Goal: Task Accomplishment & Management: Manage account settings

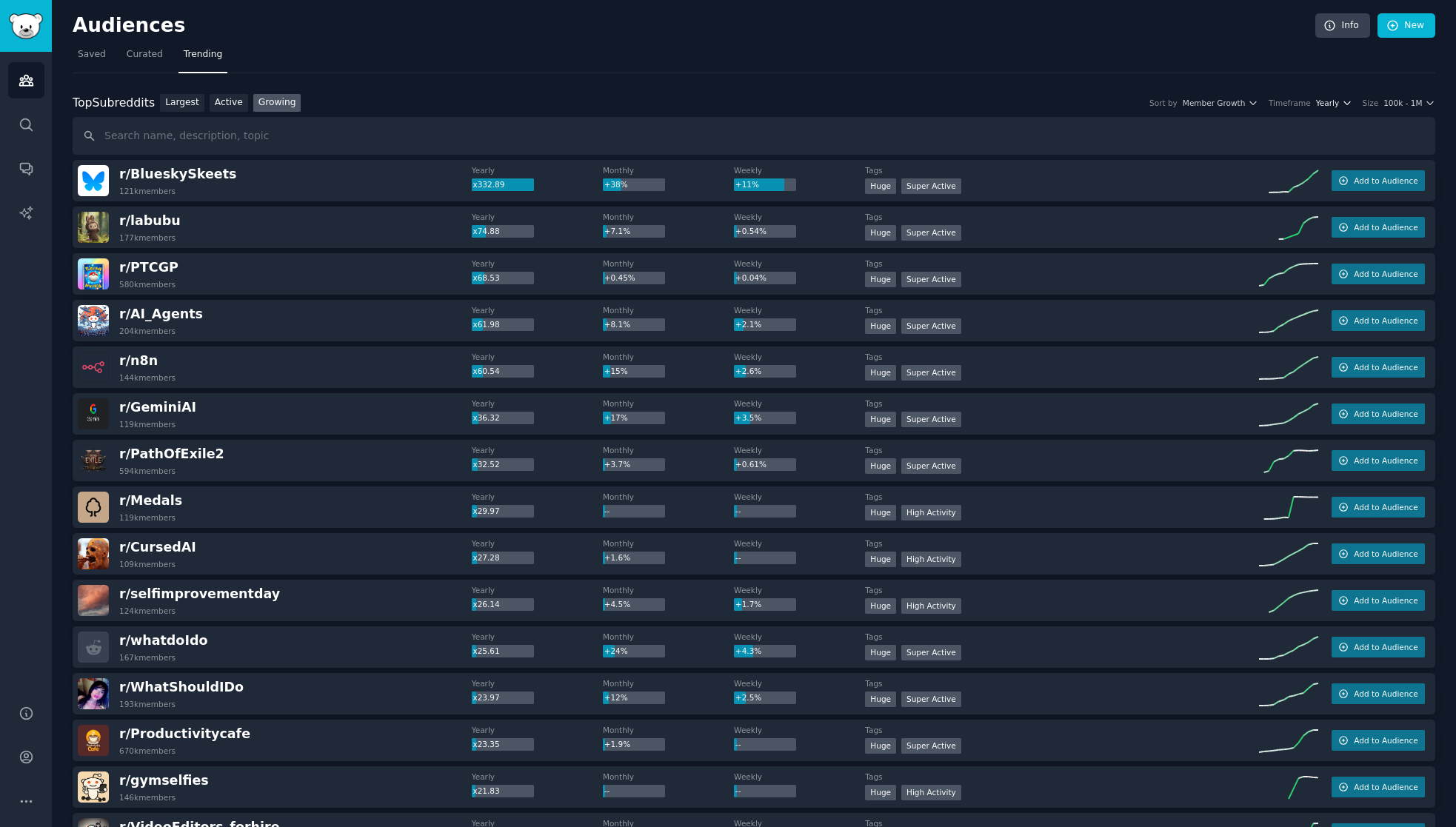
click at [1335, 103] on span "Yearly" at bounding box center [1327, 103] width 23 height 11
click at [1234, 161] on div "Monthly" at bounding box center [1278, 158] width 138 height 26
click at [1249, 98] on button "Member Growth" at bounding box center [1212, 103] width 75 height 11
click at [1221, 53] on nav "Saved Curated Trending" at bounding box center [754, 58] width 1362 height 31
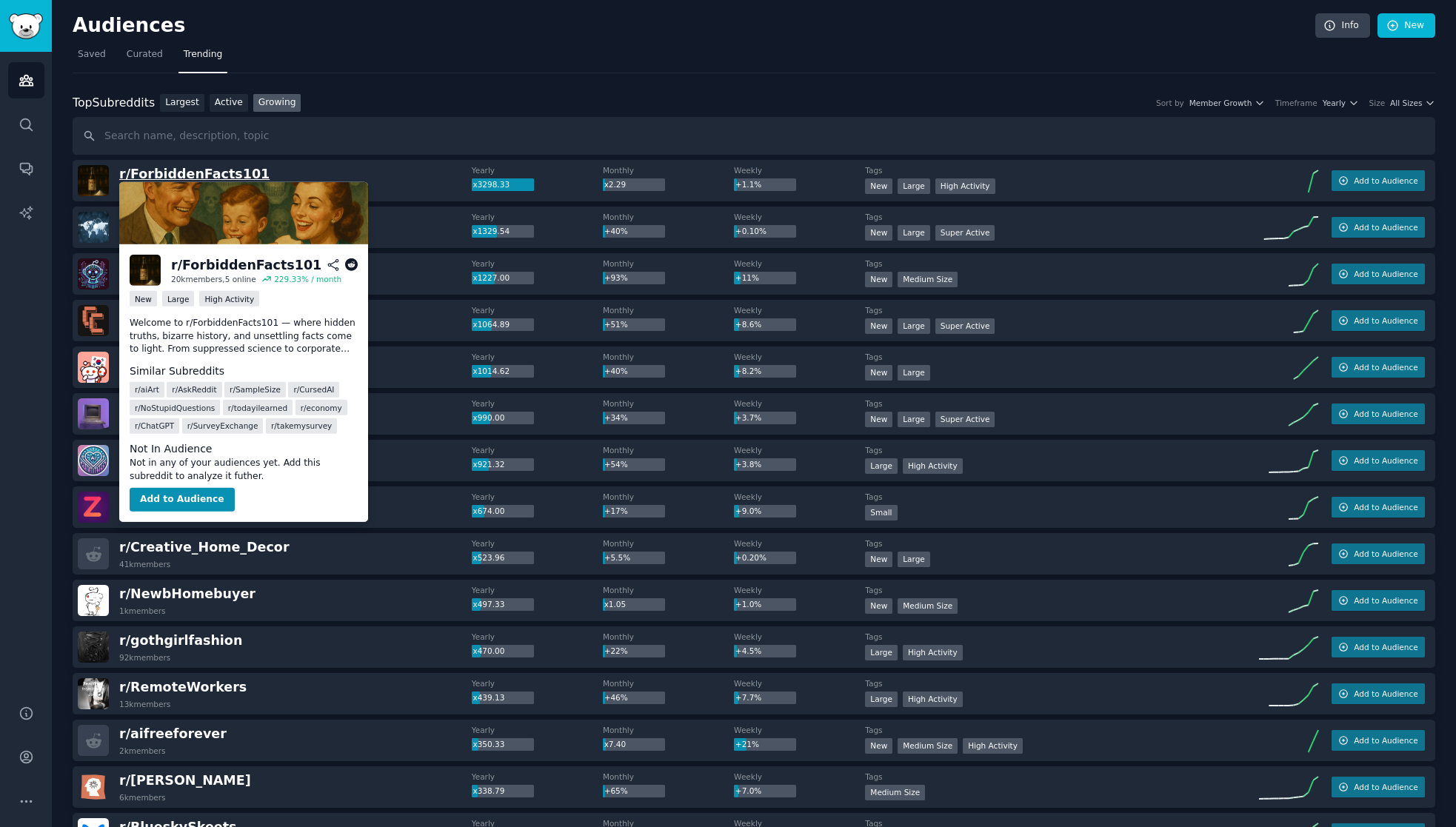
click at [214, 177] on span "r/ ForbiddenFacts101" at bounding box center [194, 174] width 150 height 15
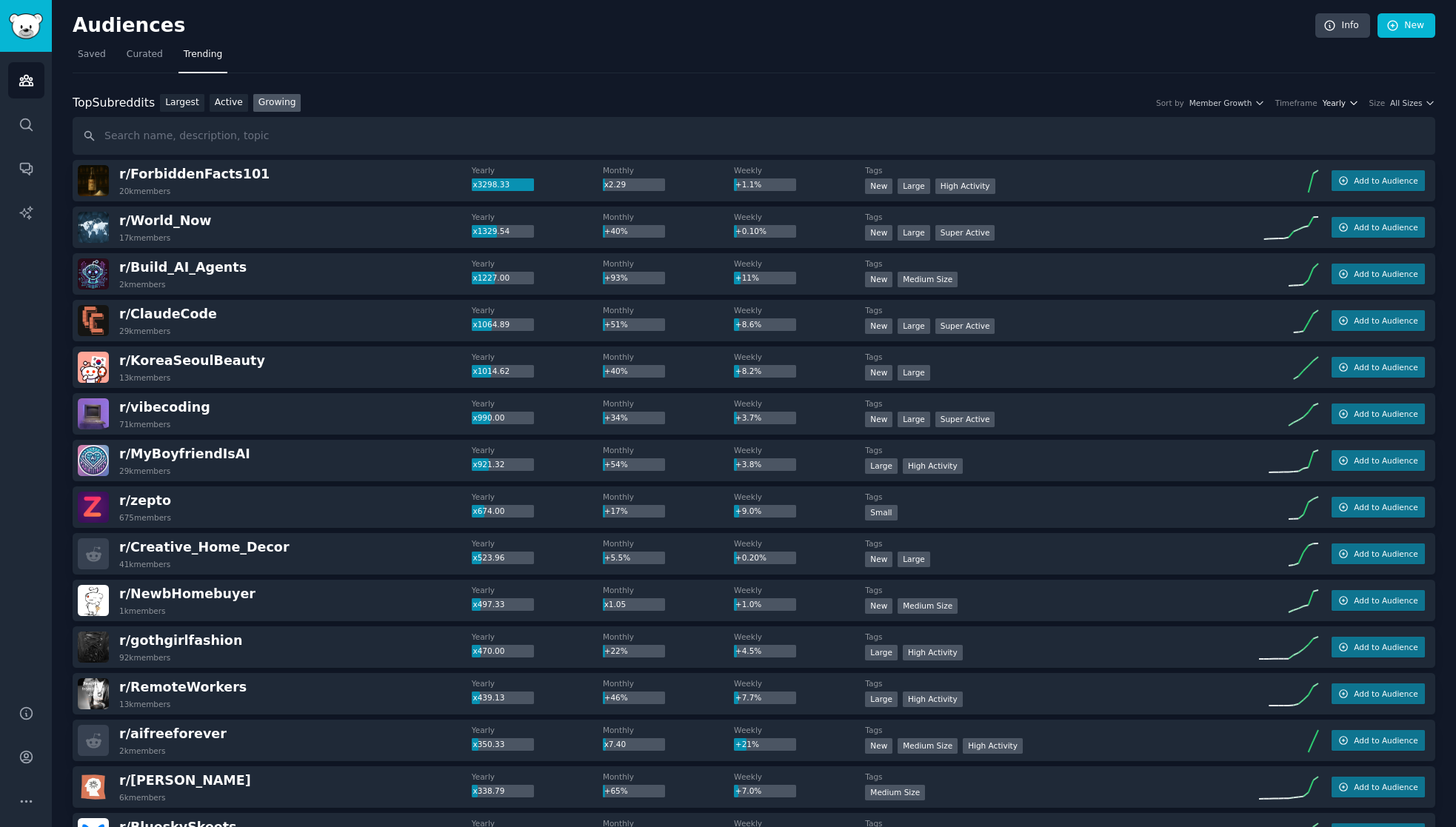
click at [1345, 101] on span "Yearly" at bounding box center [1334, 103] width 23 height 11
click at [1268, 159] on p "Monthly" at bounding box center [1259, 158] width 36 height 13
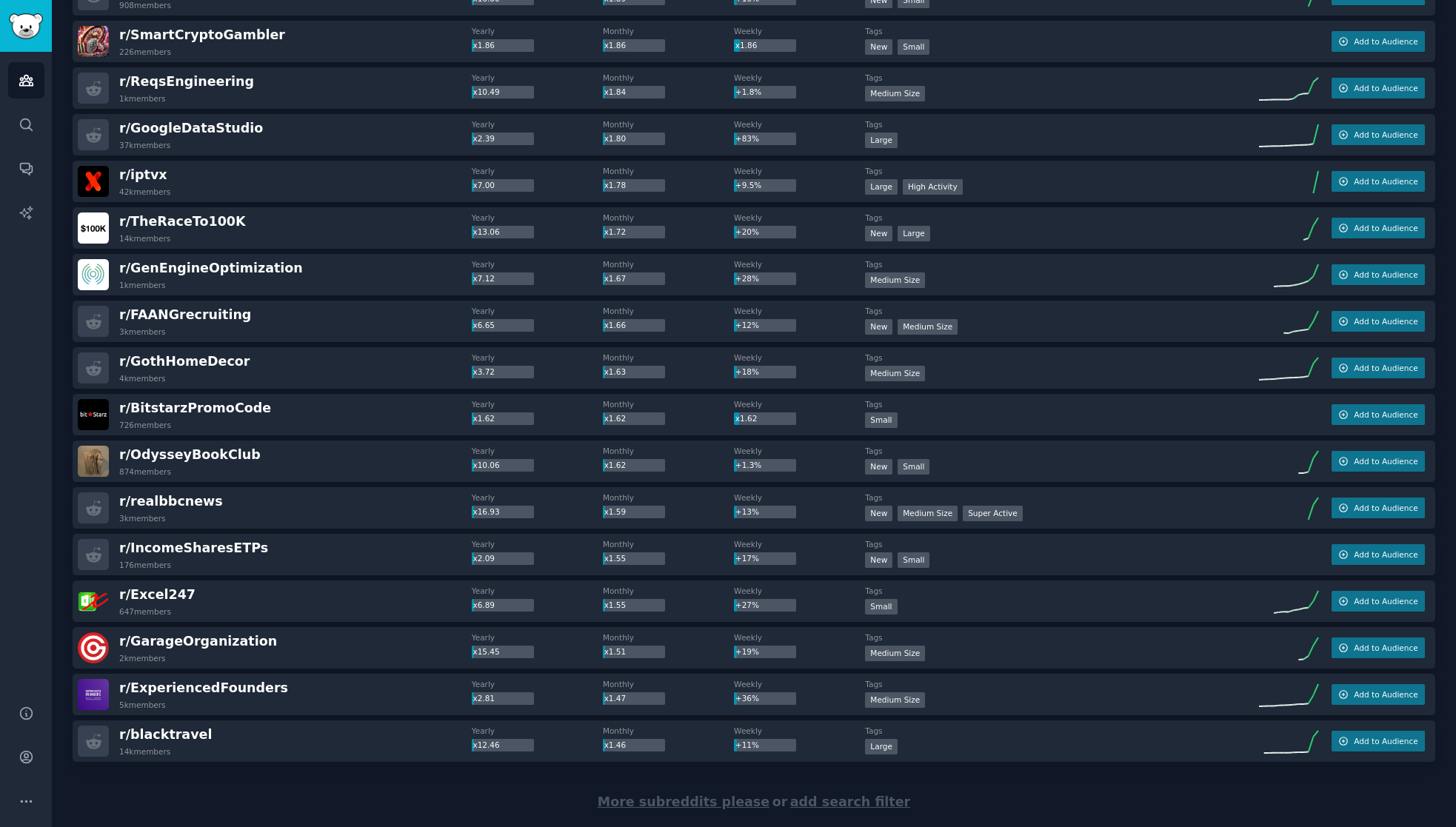
scroll to position [1758, 0]
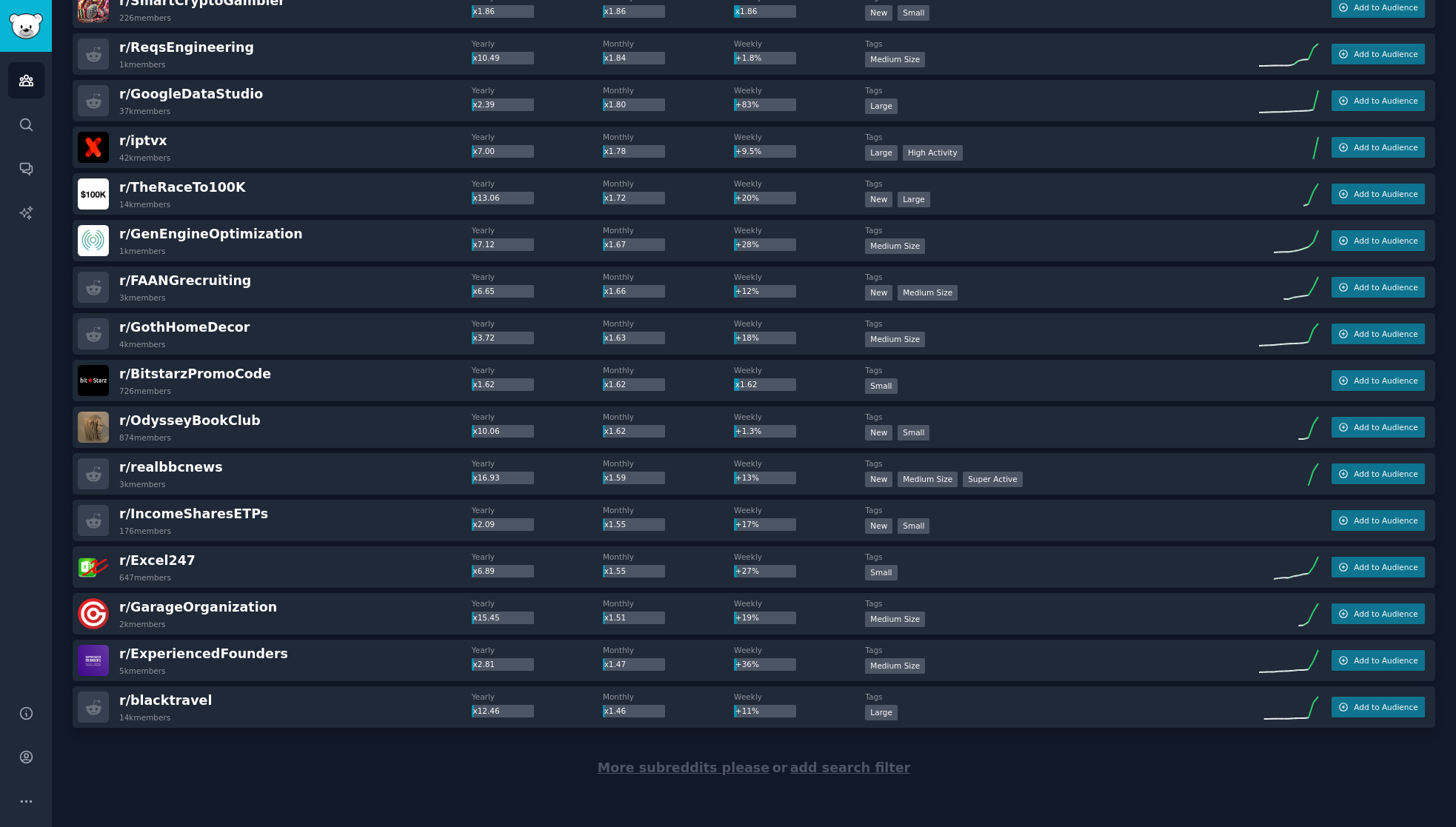
click at [736, 768] on span "More subreddits please" at bounding box center [684, 767] width 171 height 15
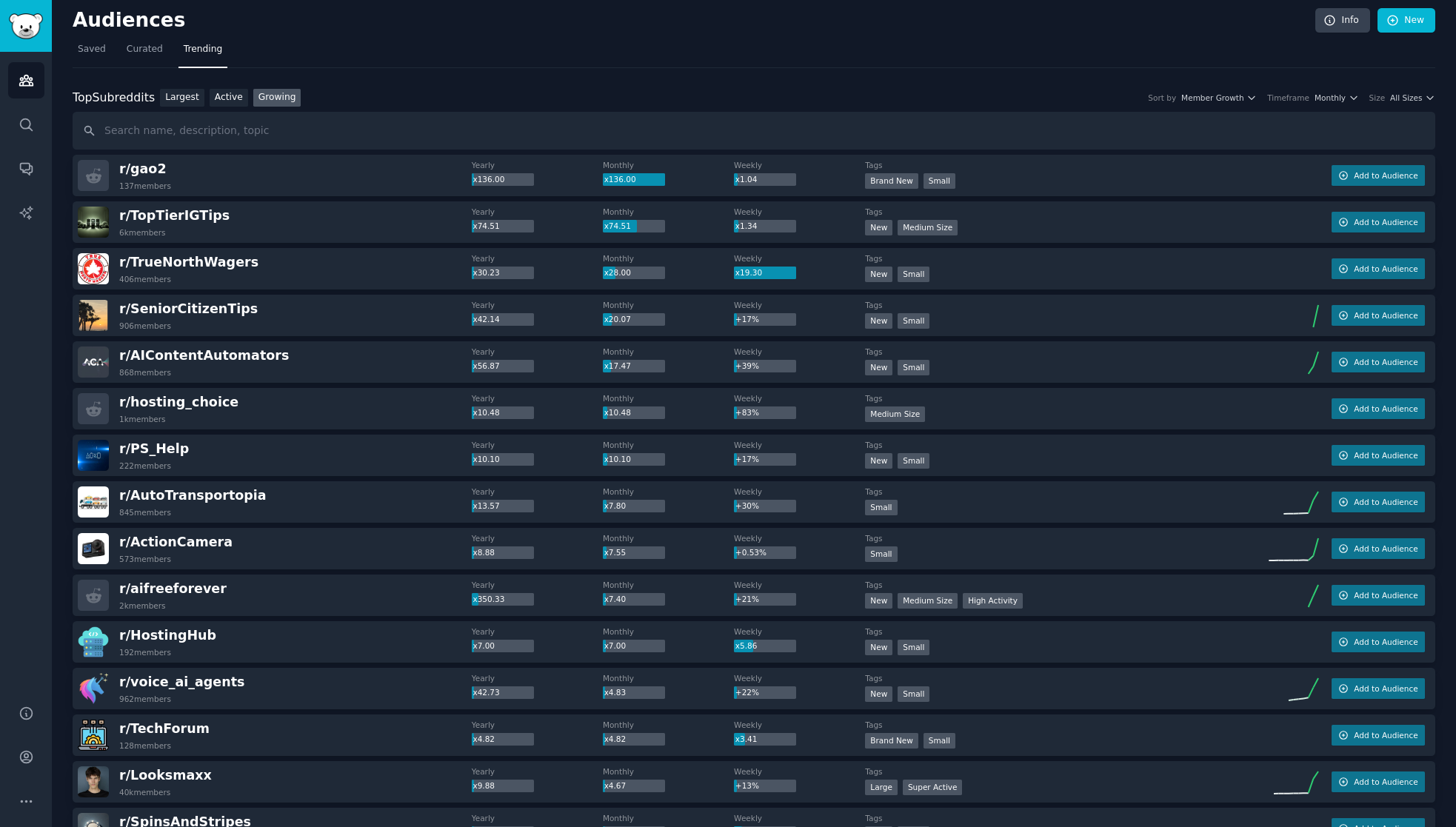
scroll to position [0, 0]
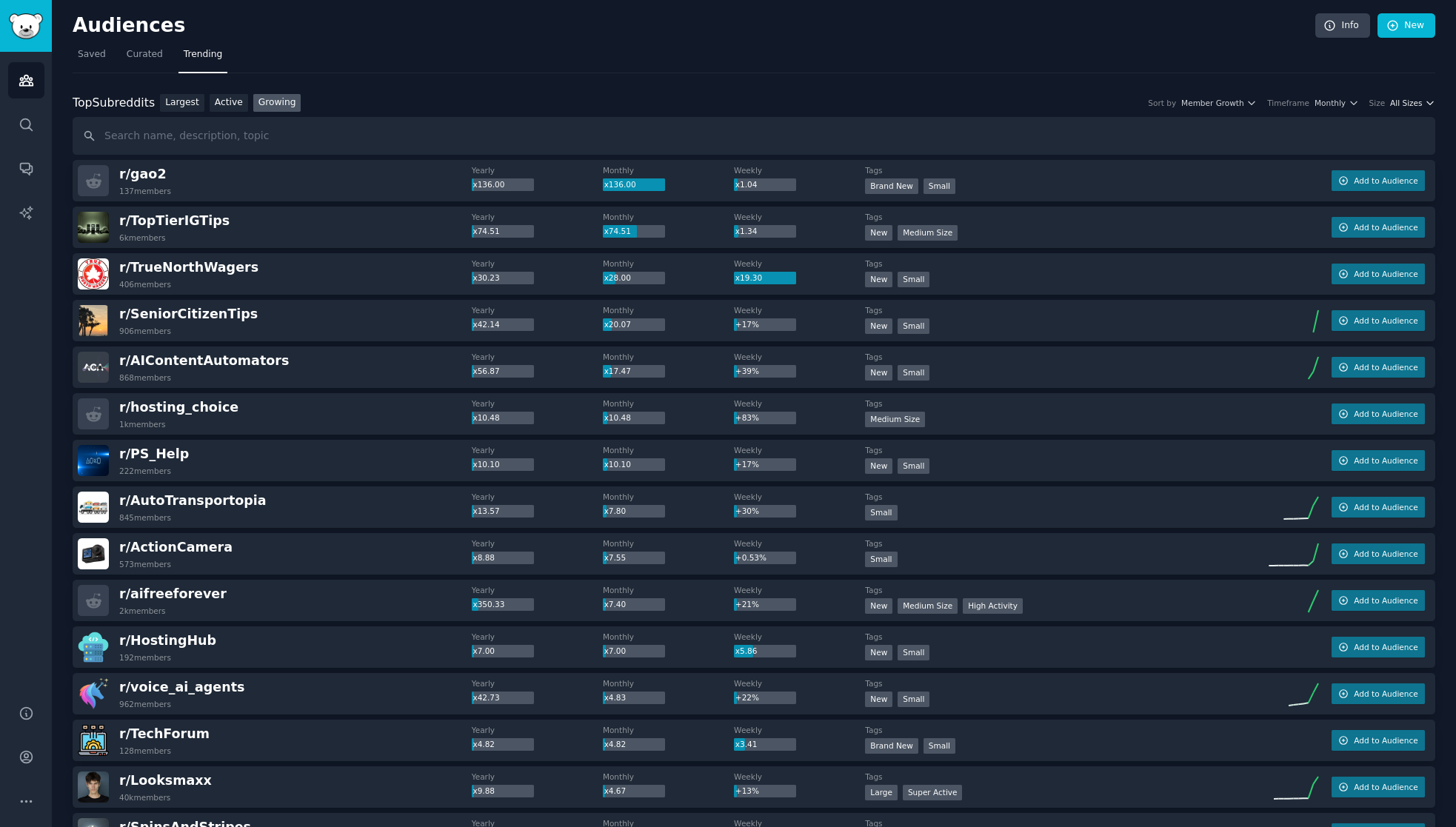
click at [1407, 104] on span "All Sizes" at bounding box center [1405, 103] width 32 height 11
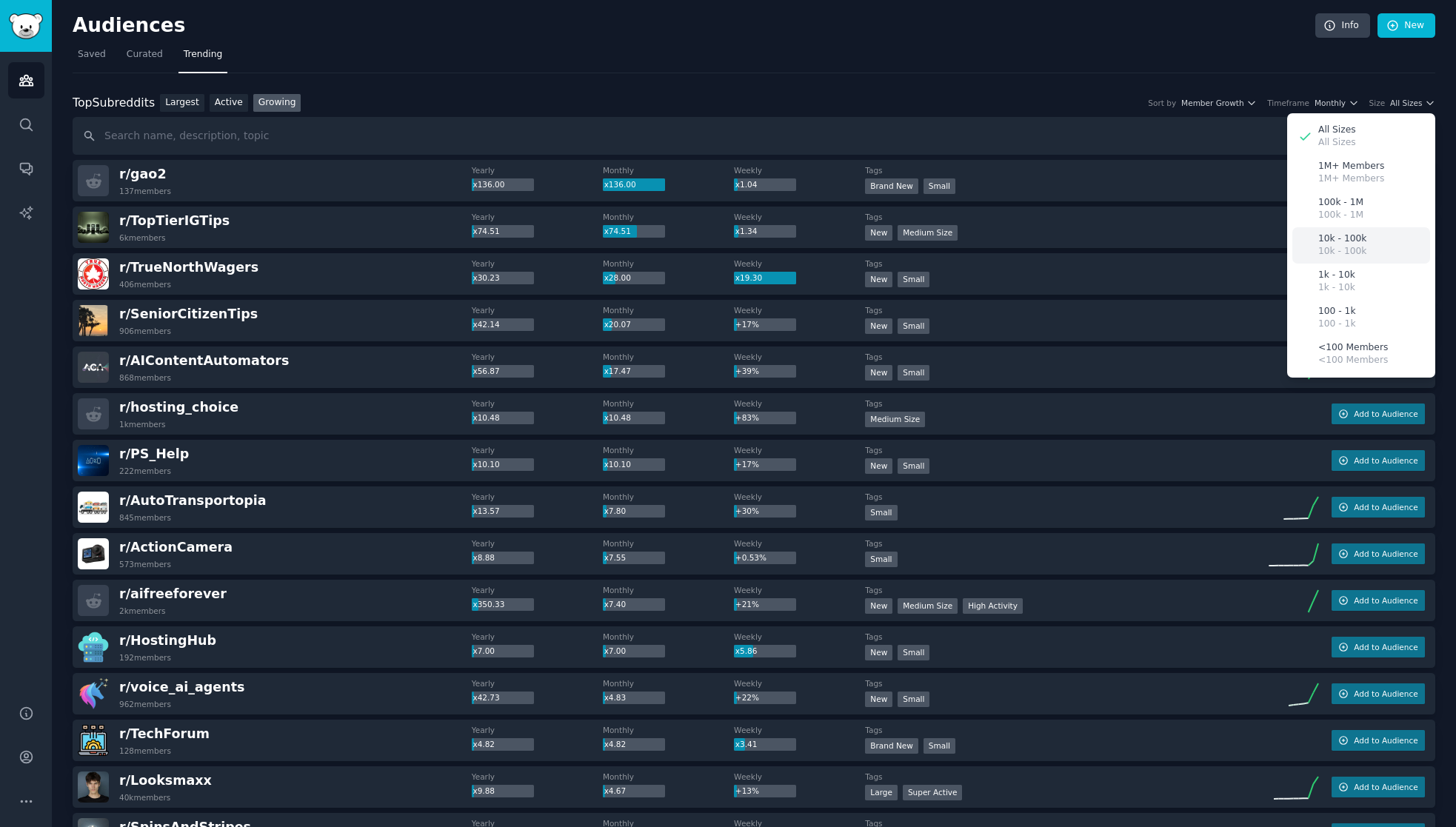
click at [1325, 233] on p "10k - 100k" at bounding box center [1343, 238] width 49 height 13
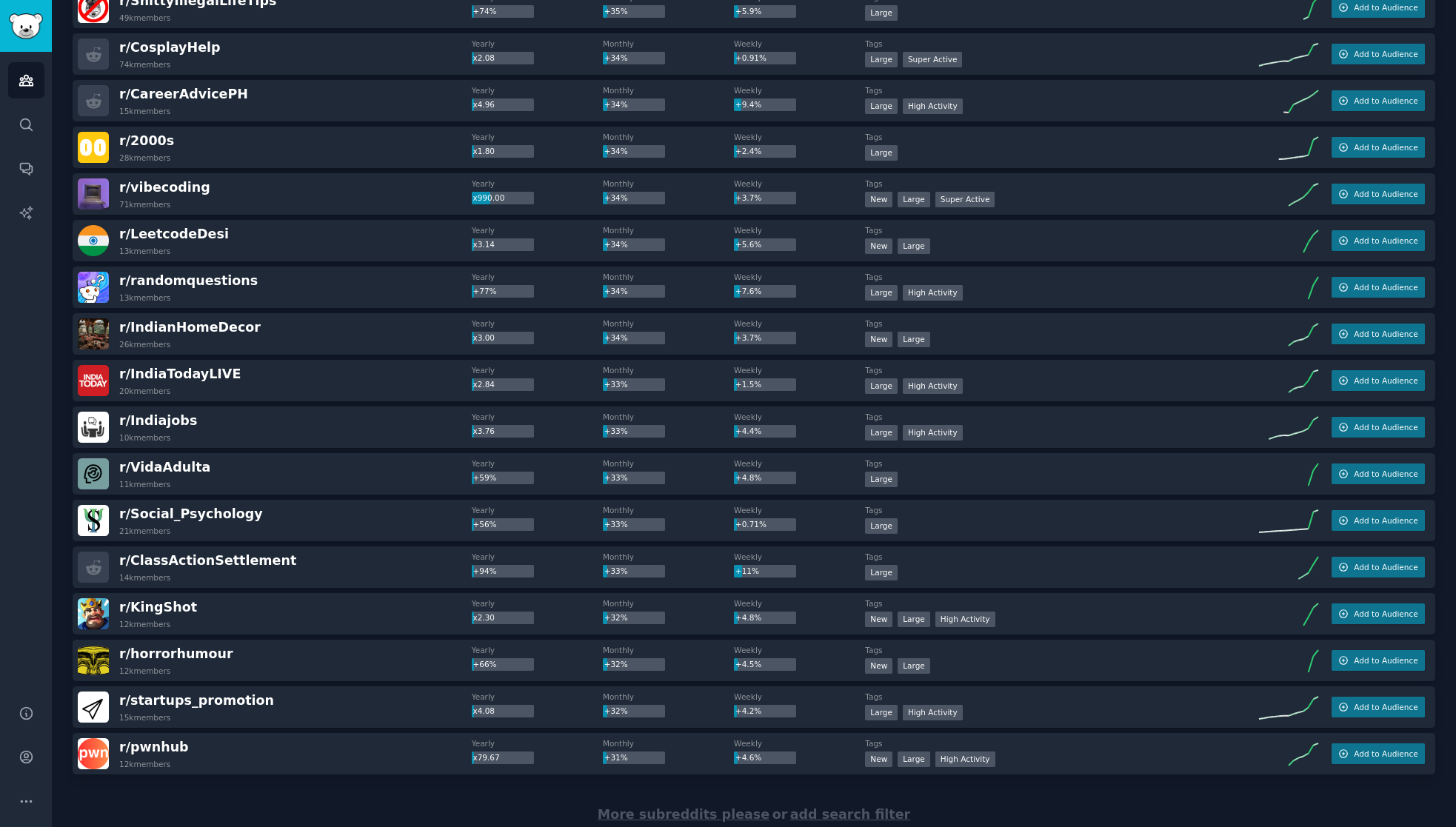
scroll to position [4090, 0]
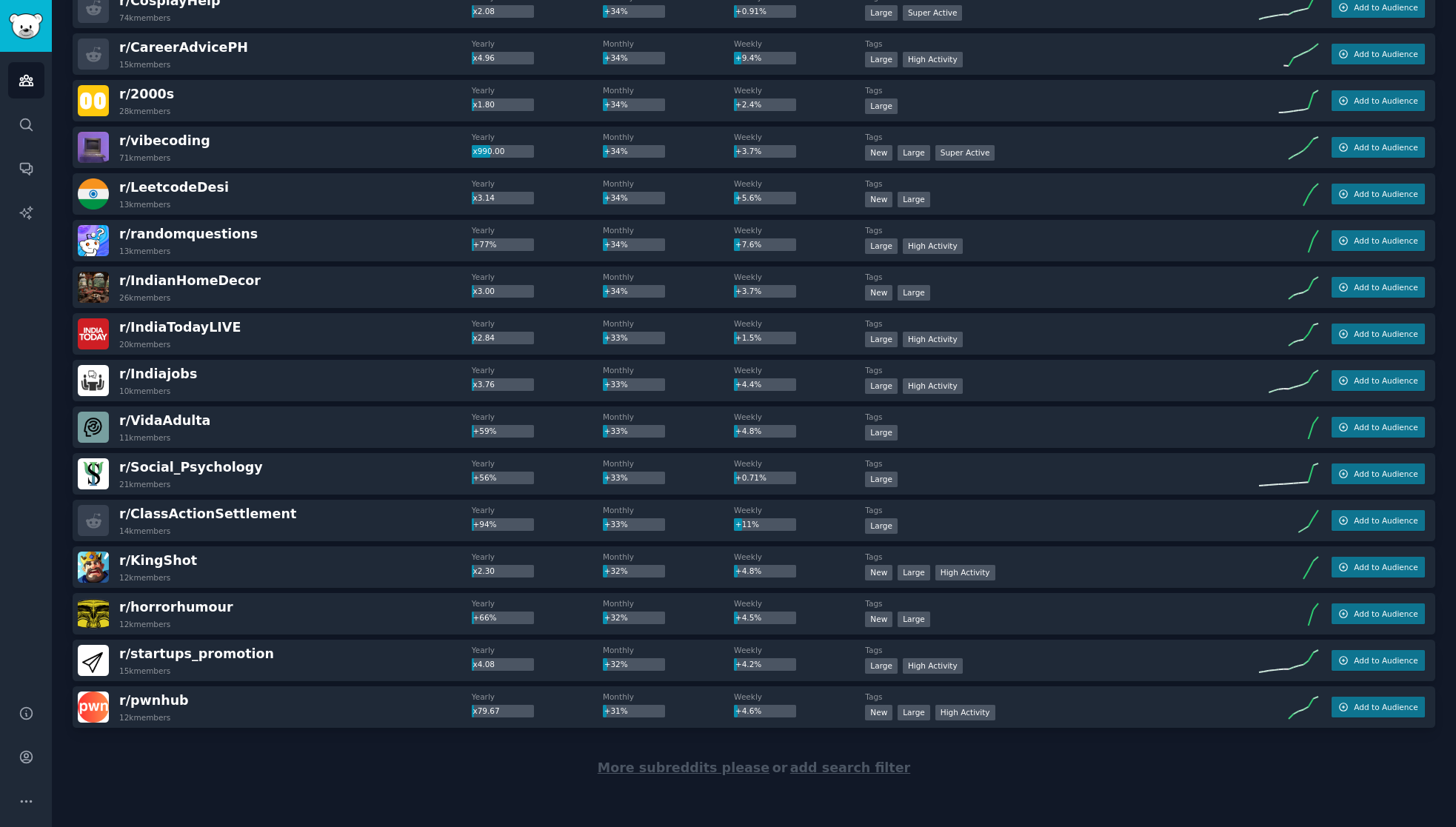
click at [662, 770] on span "More subreddits please" at bounding box center [684, 767] width 171 height 15
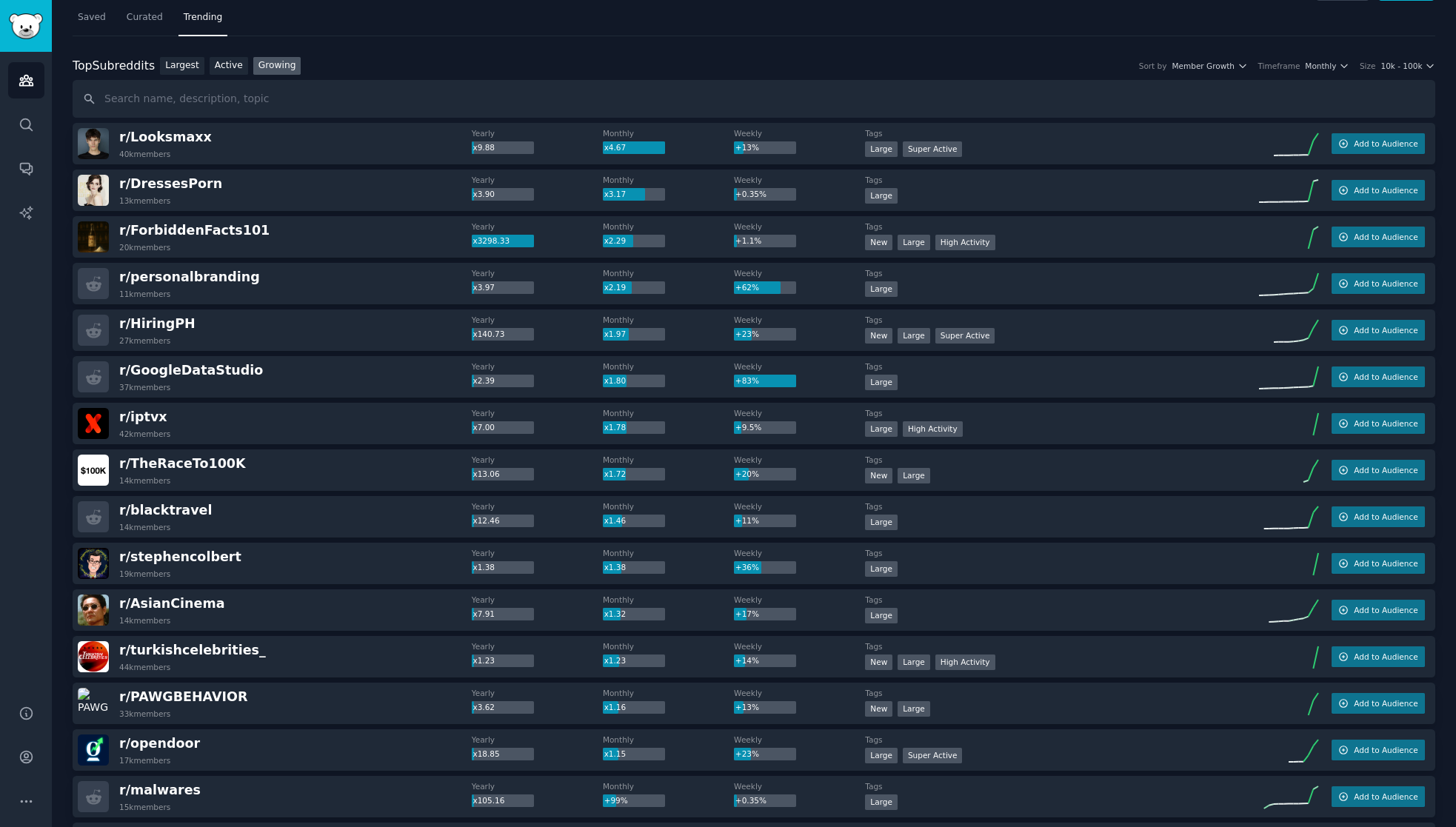
scroll to position [0, 0]
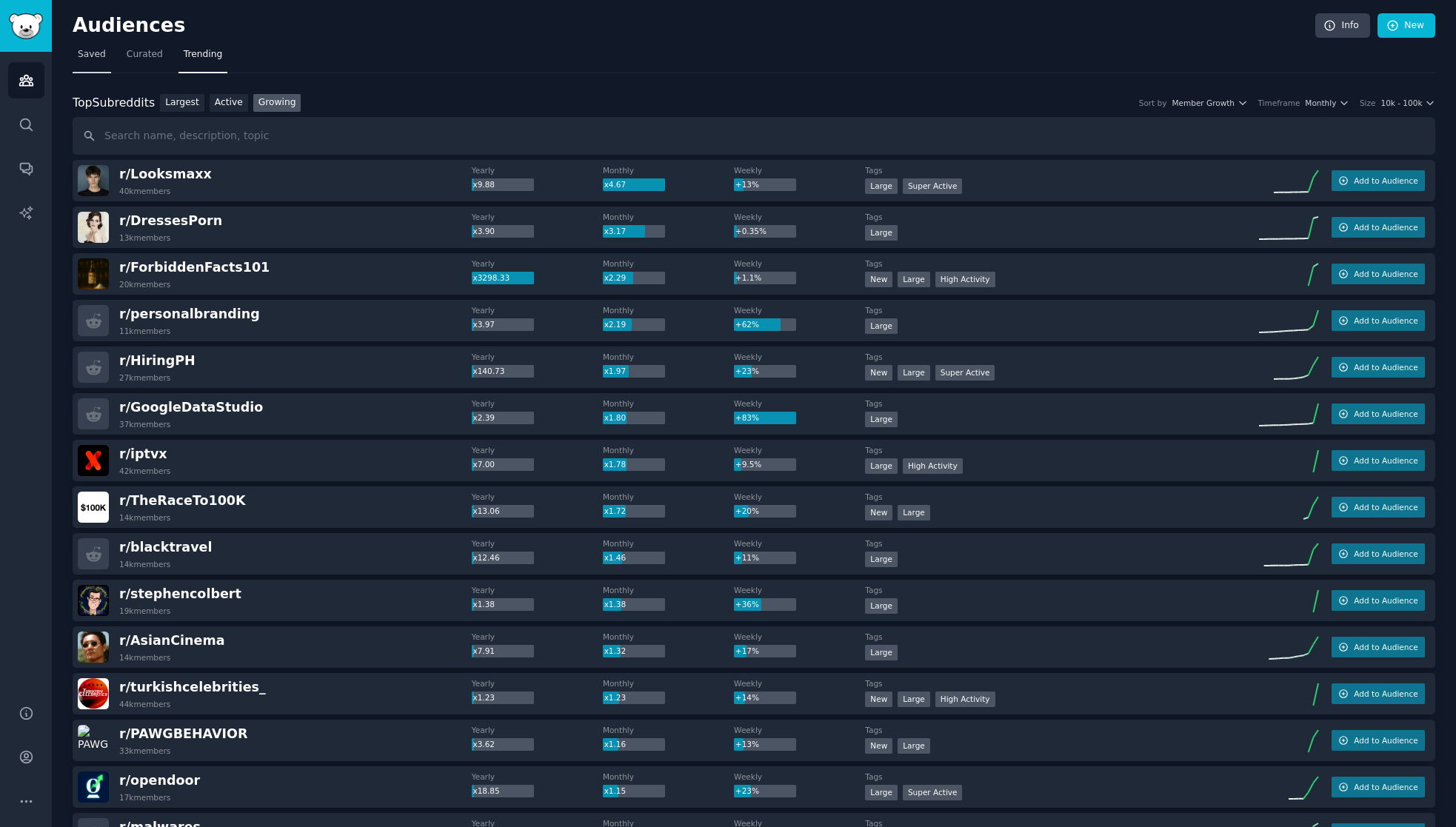
click at [87, 57] on span "Saved" at bounding box center [91, 55] width 28 height 13
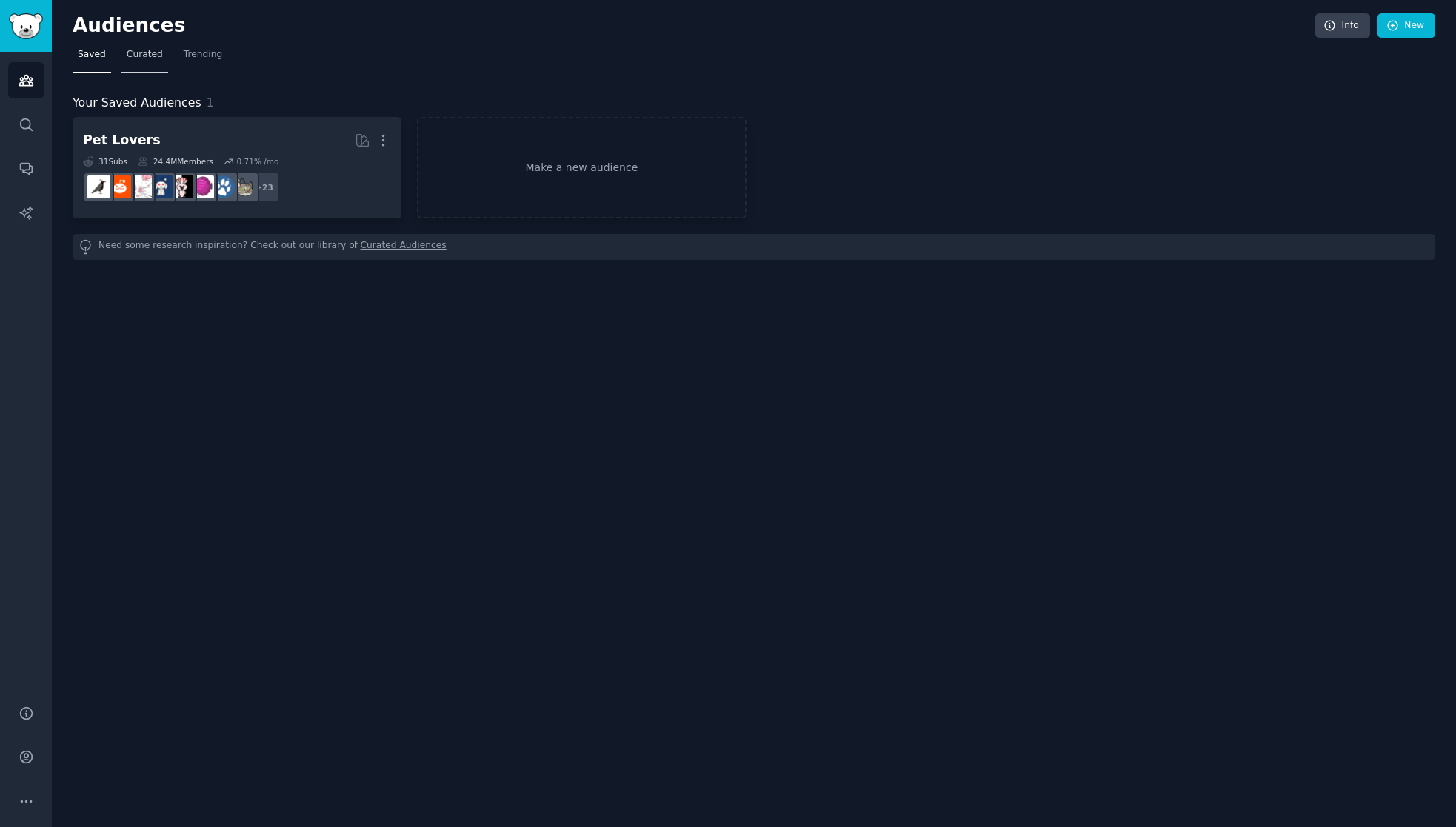
click at [142, 57] on span "Curated" at bounding box center [145, 55] width 36 height 13
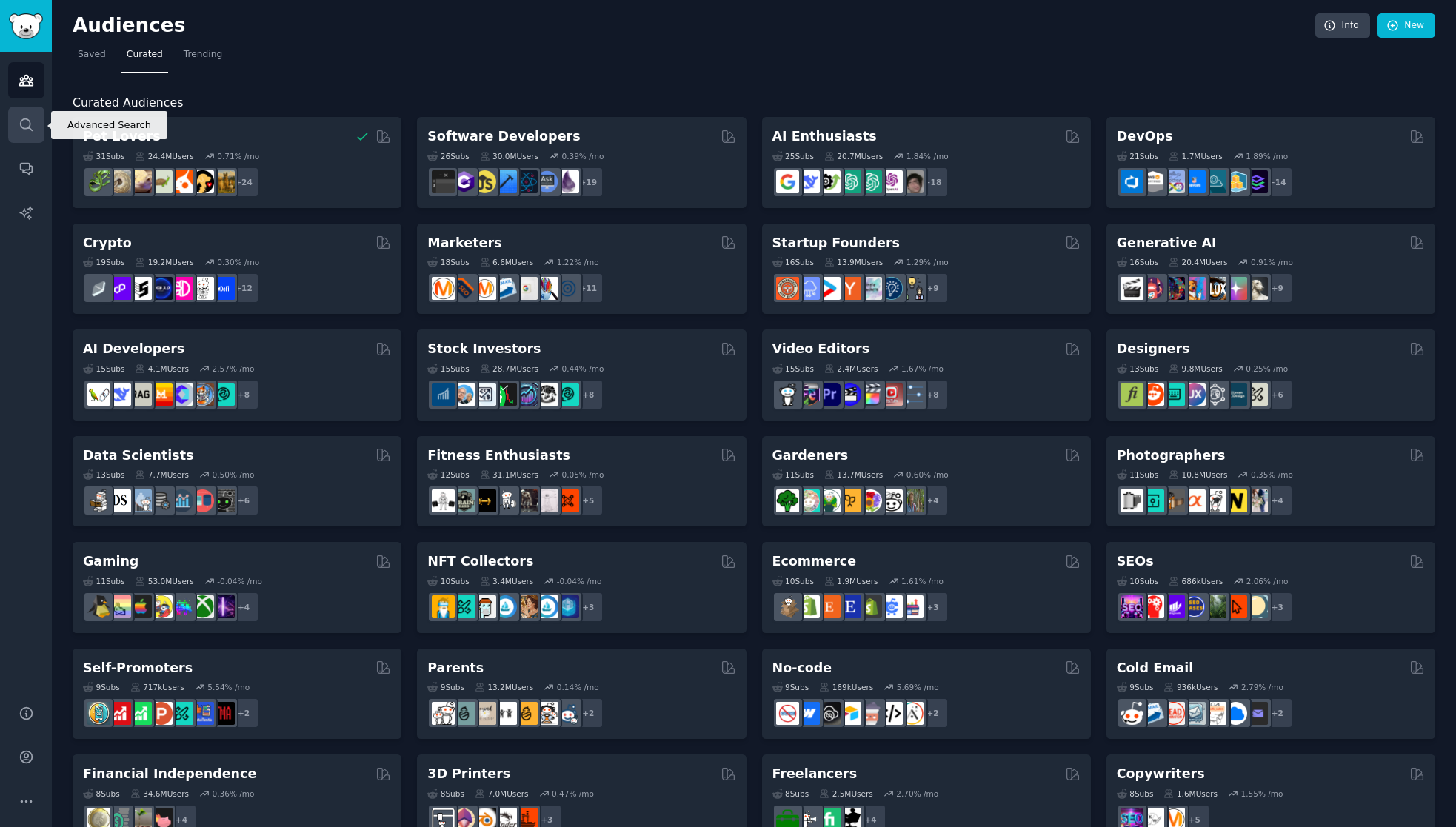
click at [16, 129] on link "Search" at bounding box center [26, 124] width 36 height 36
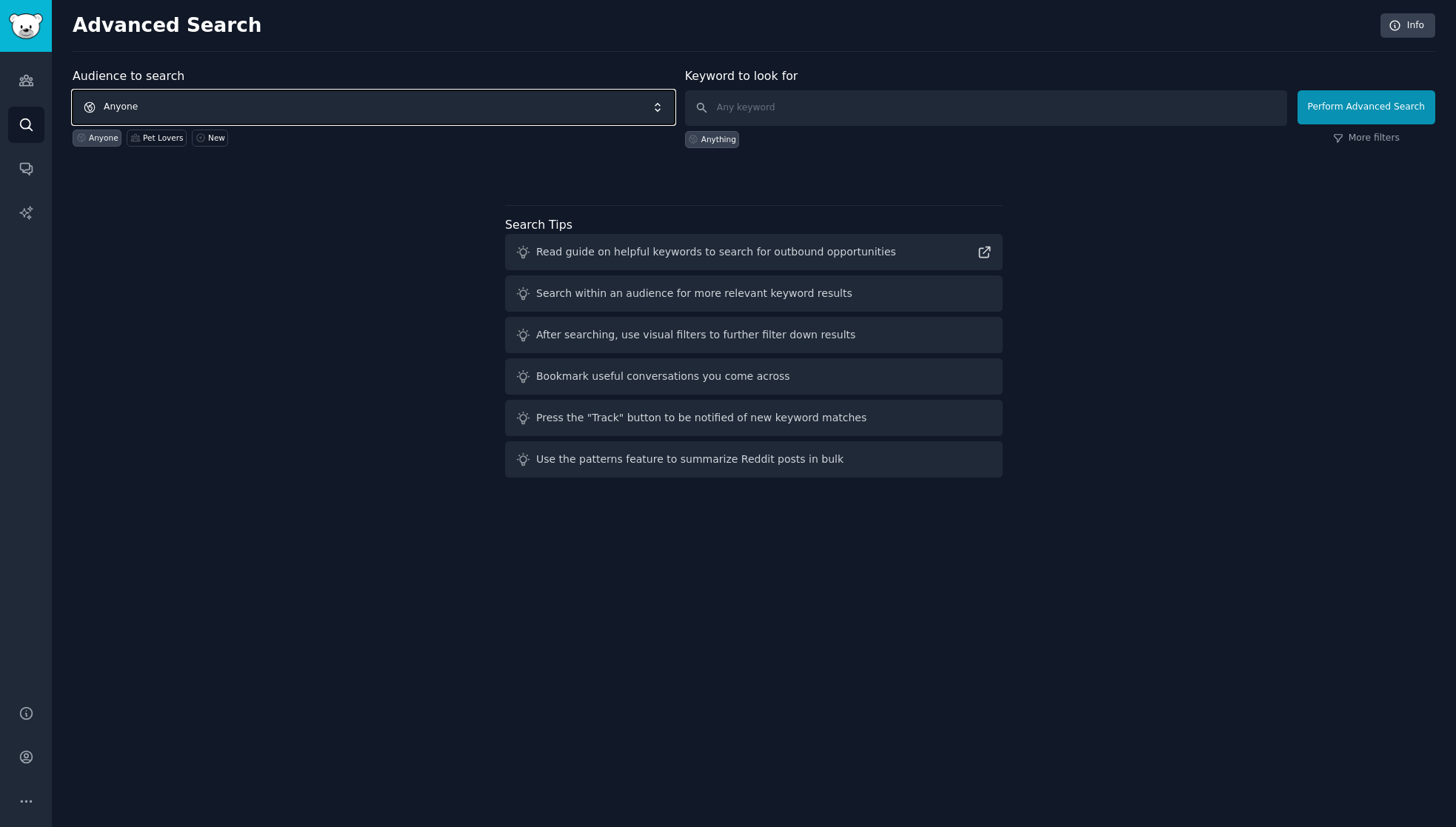
click at [283, 104] on span "Anyone" at bounding box center [374, 108] width 602 height 34
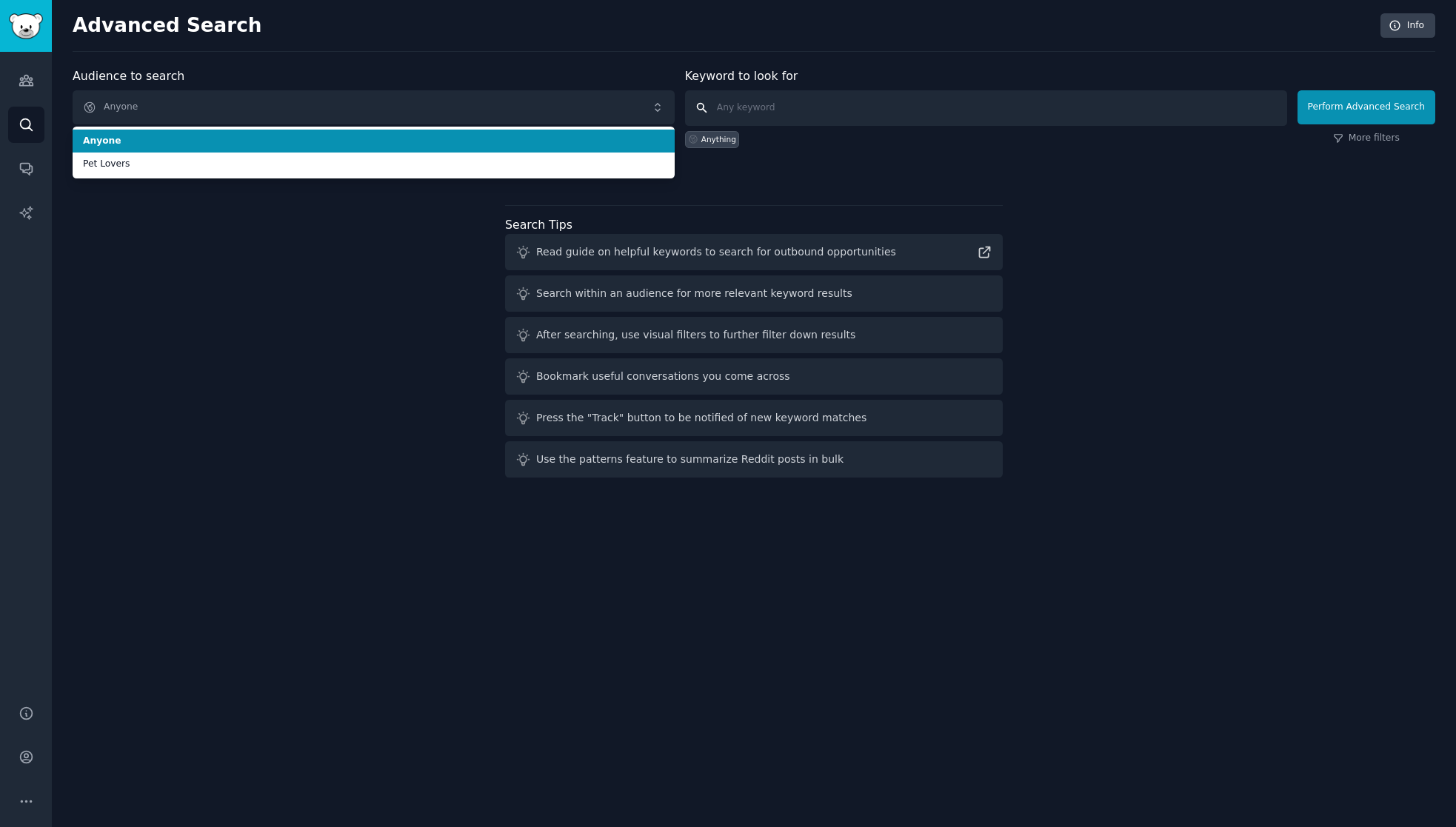
click at [813, 108] on input "text" at bounding box center [986, 108] width 602 height 36
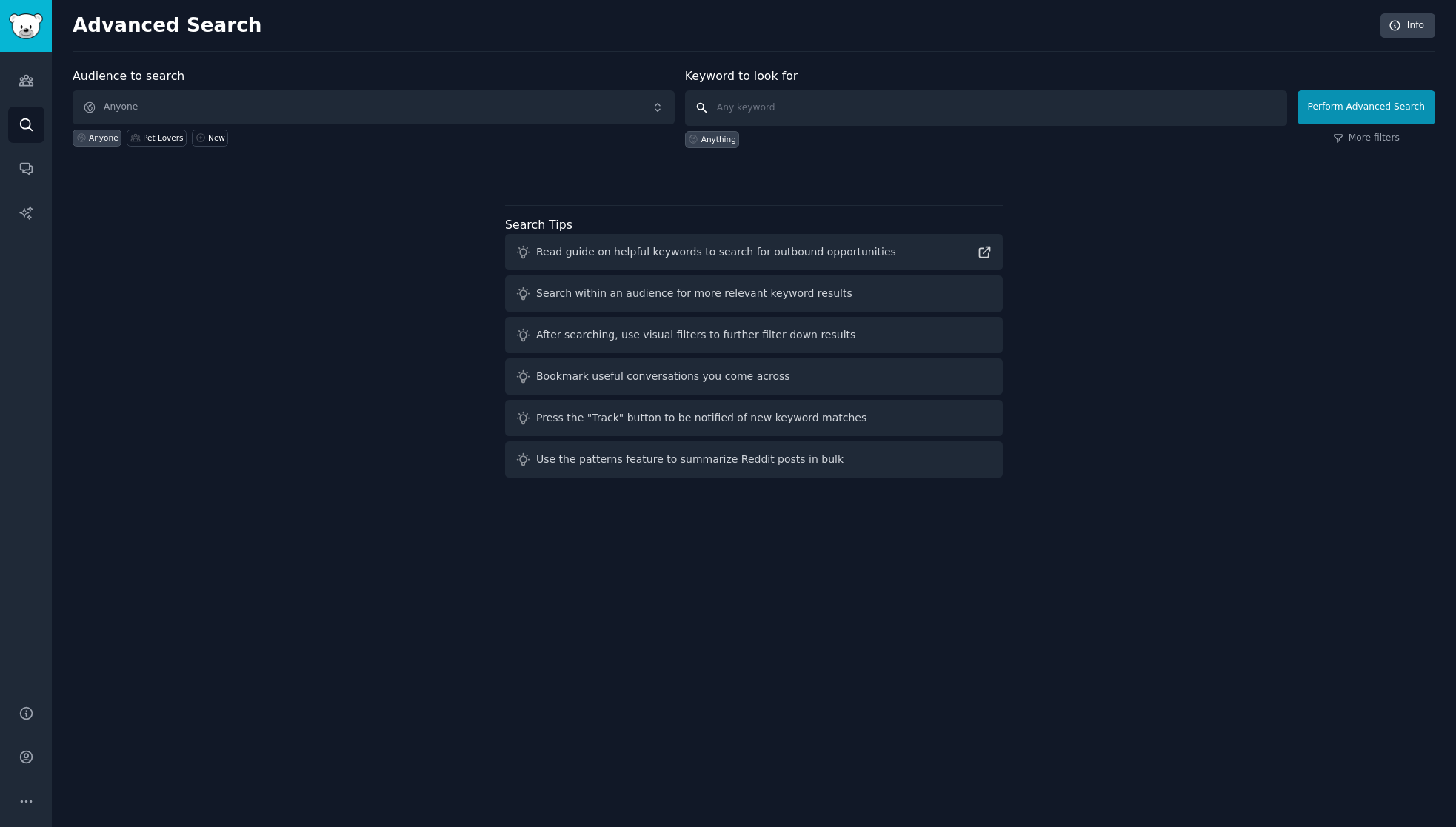
click at [798, 108] on input "text" at bounding box center [986, 108] width 602 height 36
type input "law"
click at [1365, 112] on button "Perform Advanced Search" at bounding box center [1366, 108] width 138 height 34
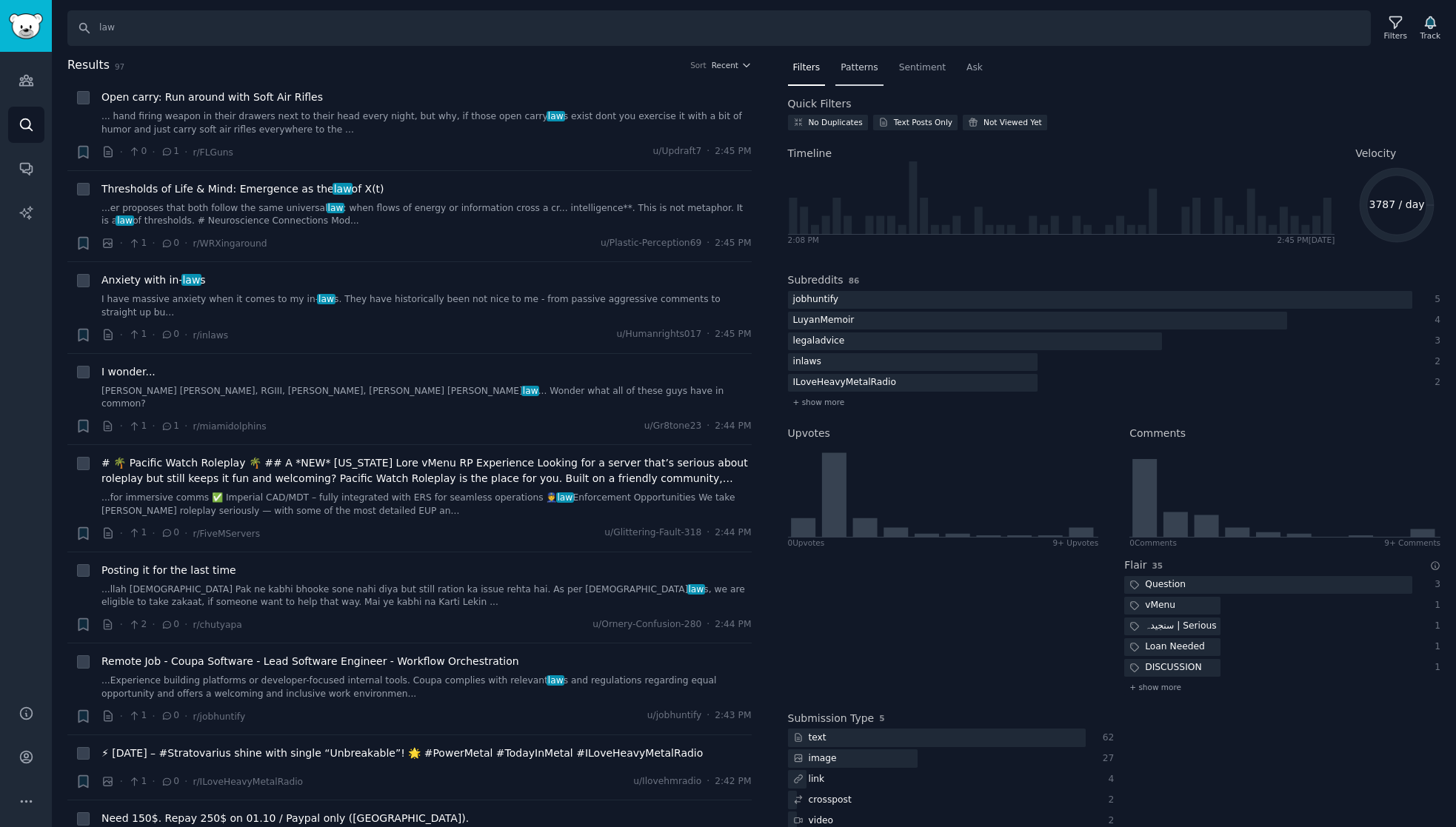
click at [859, 67] on span "Patterns" at bounding box center [859, 68] width 37 height 13
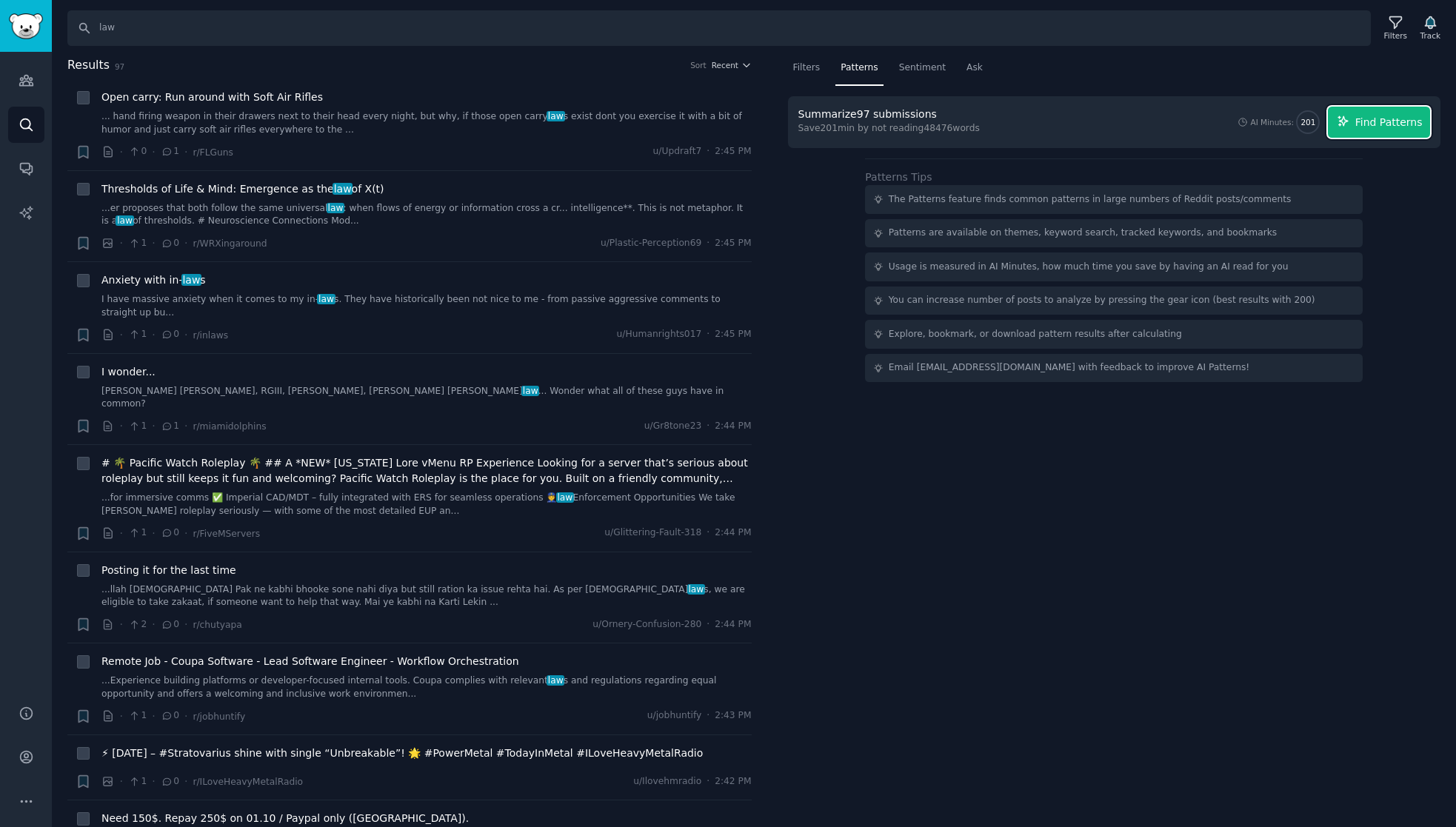
click at [1411, 125] on span "Find Patterns" at bounding box center [1388, 122] width 67 height 15
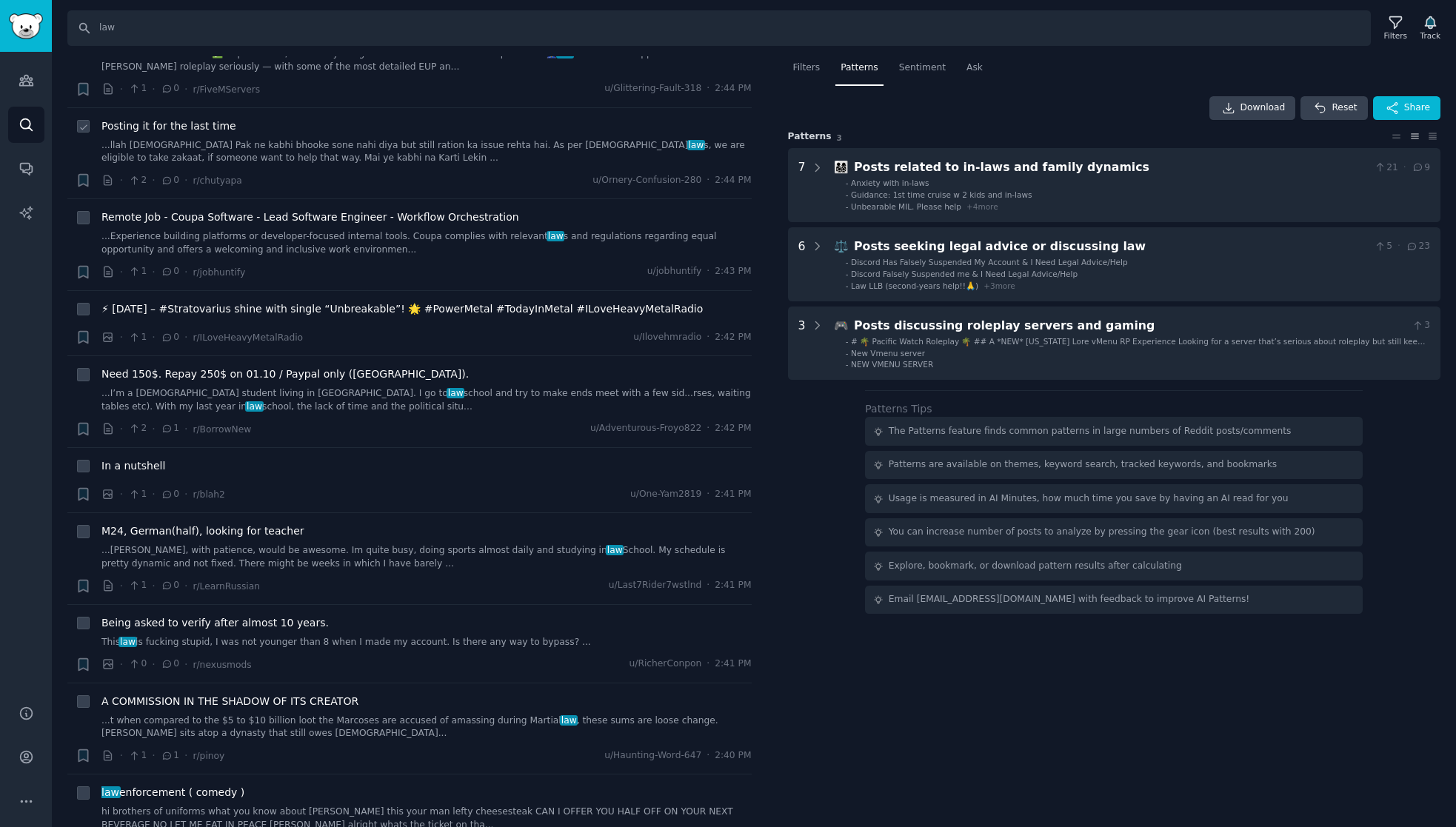
scroll to position [370, 0]
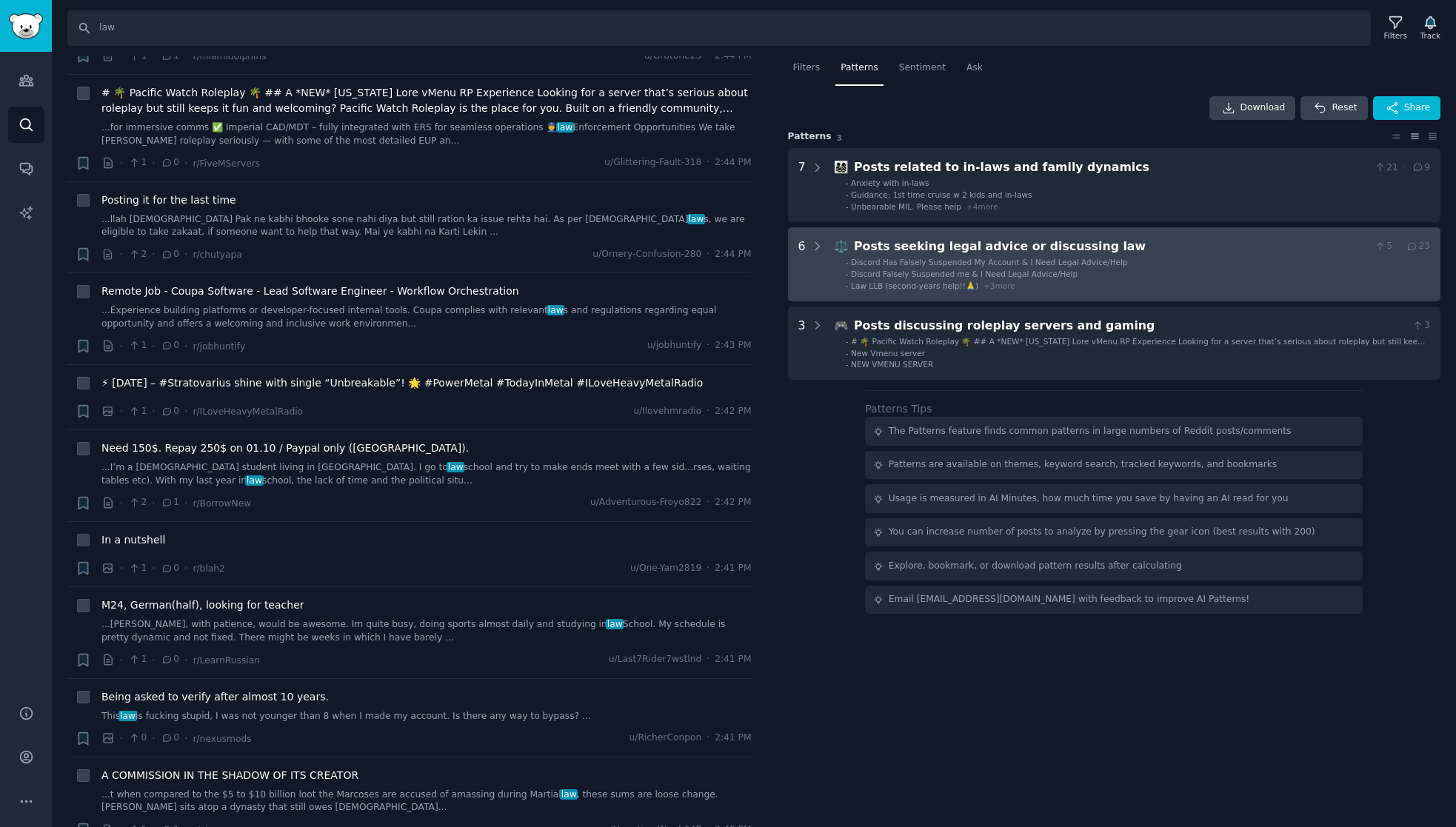
click at [1073, 236] on law "6 ⚖️ Posts seeking legal advice or discussing law 5 · 23 - Discord Has Falsely …" at bounding box center [1114, 264] width 653 height 74
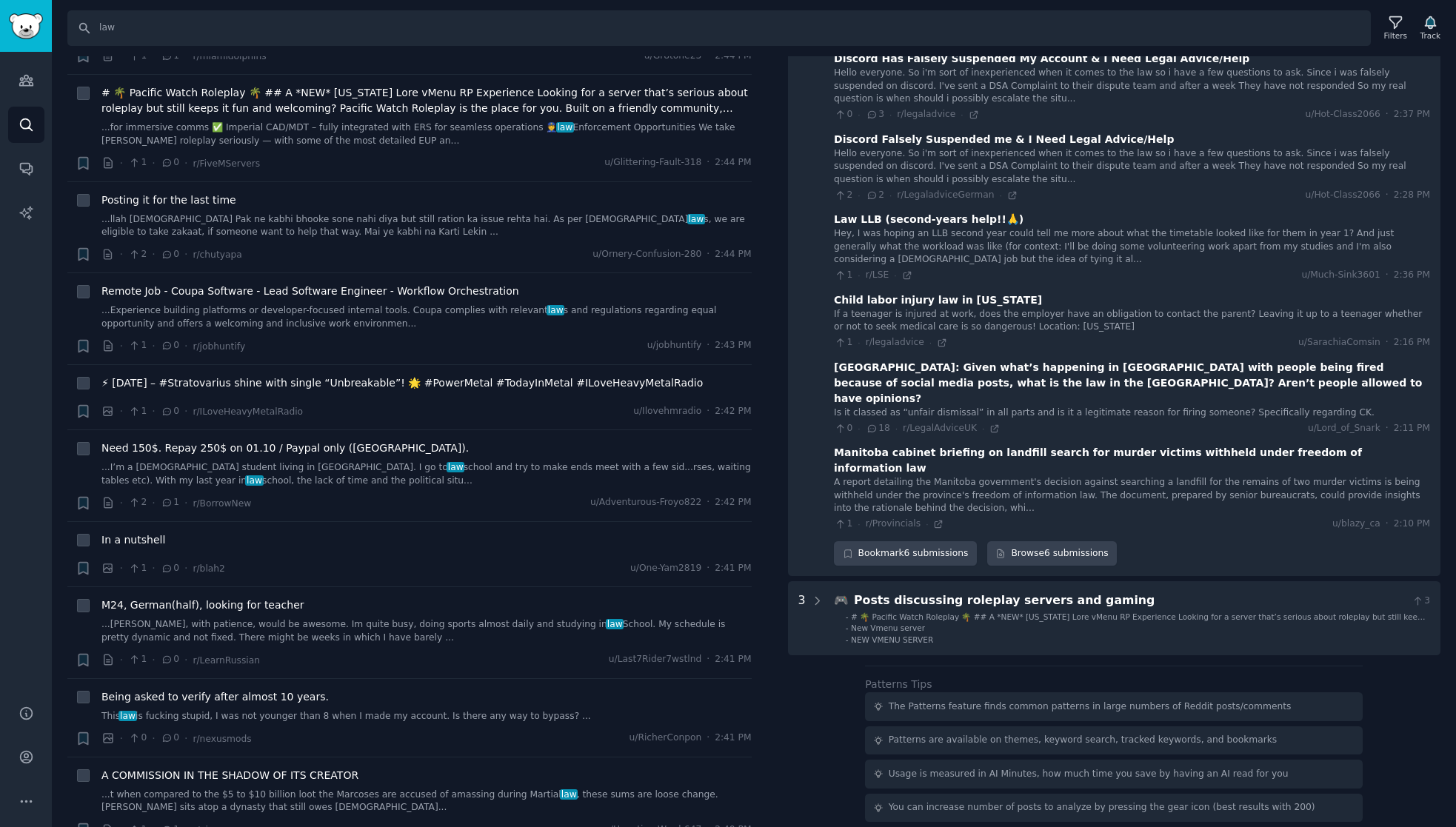
scroll to position [250, 0]
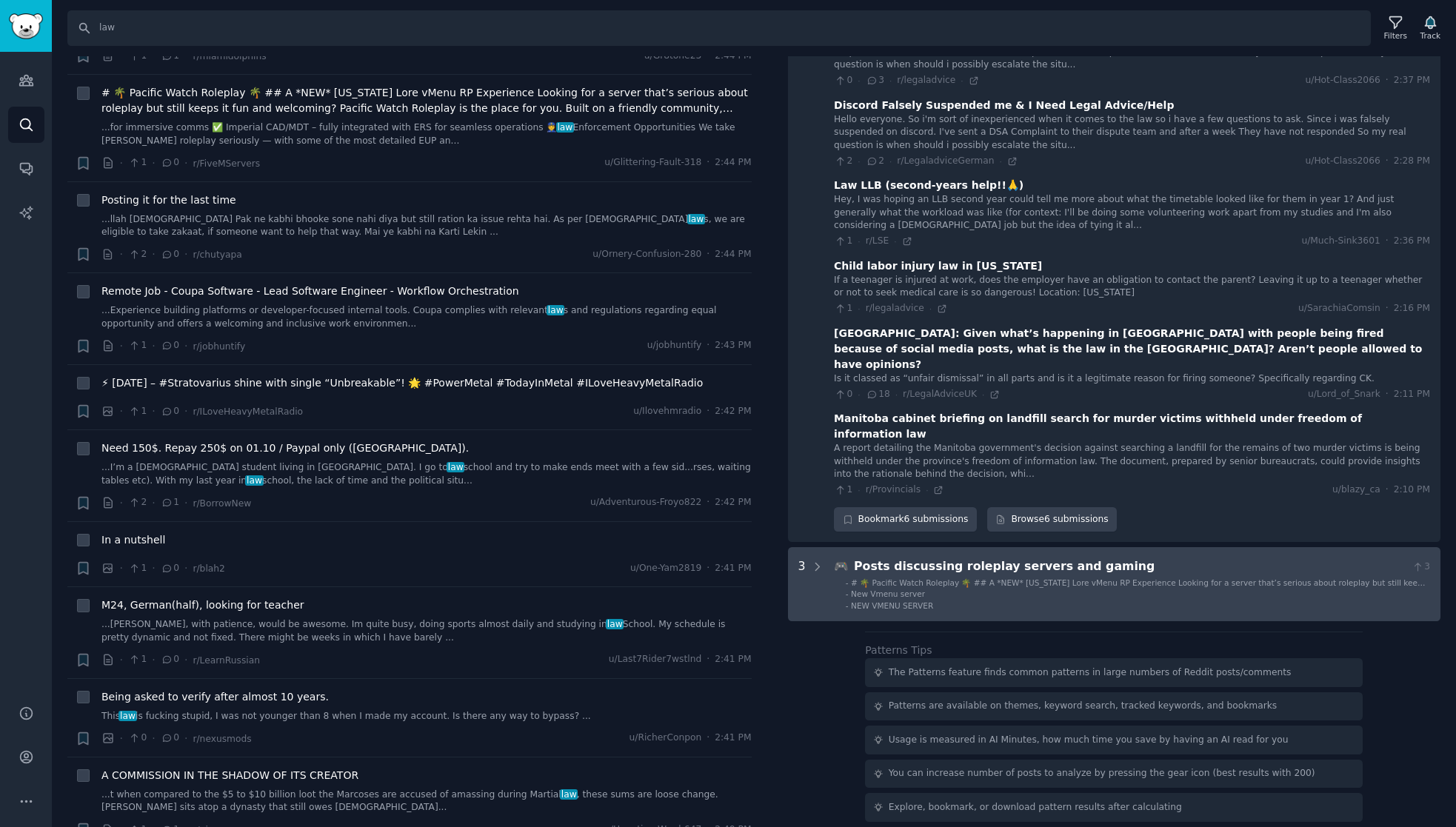
click at [1103, 557] on div "Posts discussing roleplay servers and gaming" at bounding box center [1130, 566] width 552 height 19
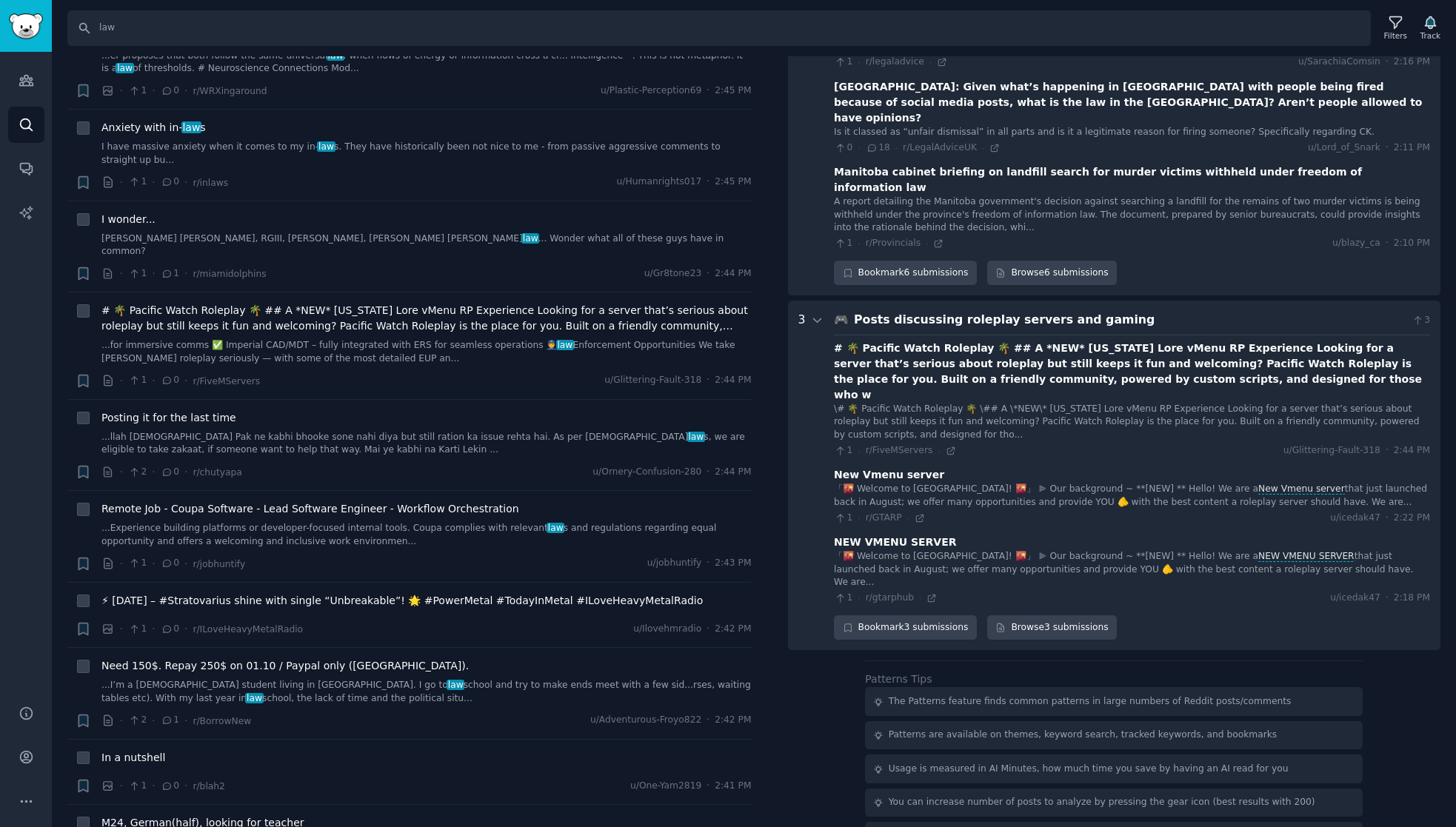
scroll to position [148, 0]
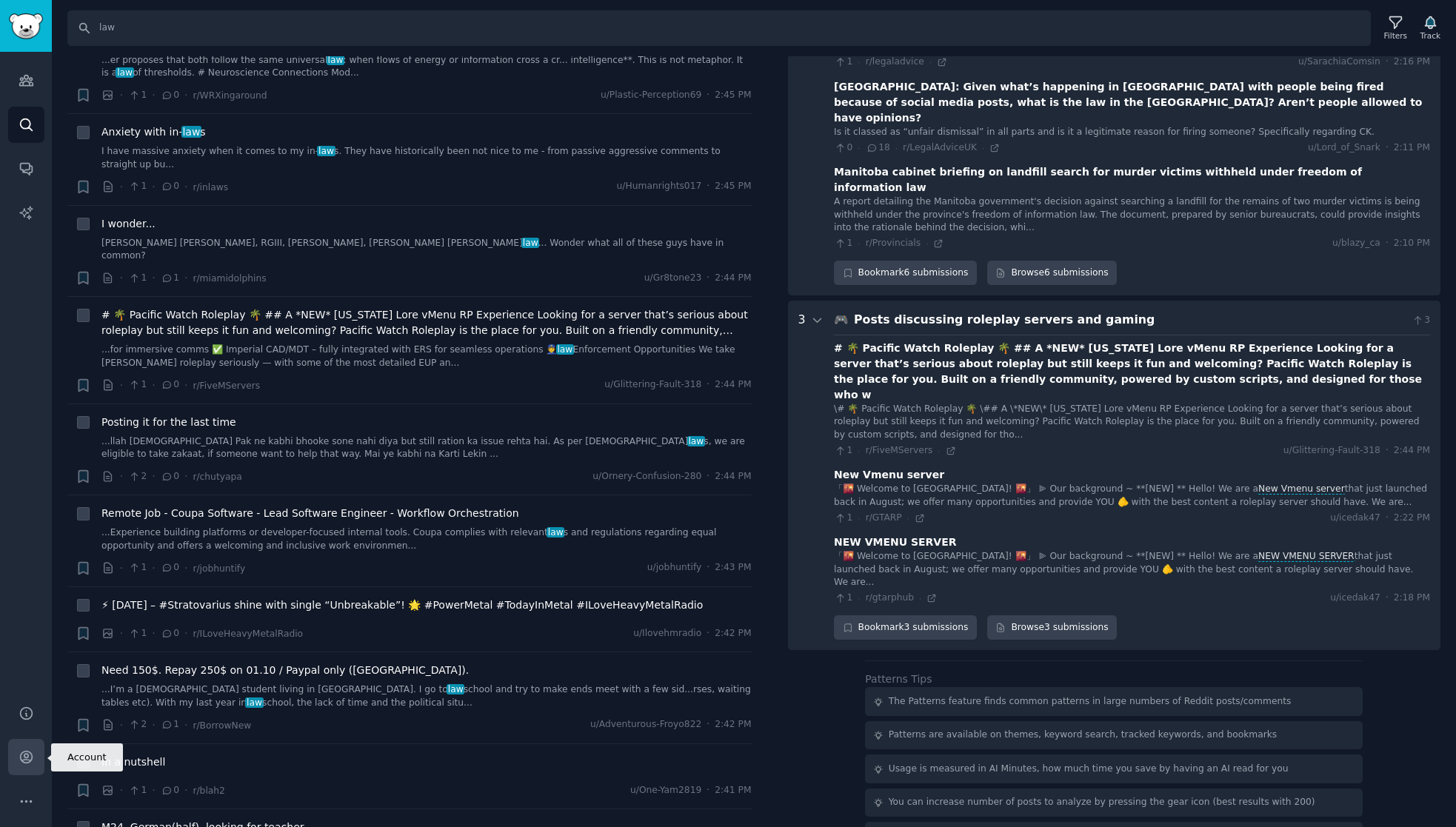
click at [25, 761] on icon "Sidebar" at bounding box center [26, 756] width 15 height 15
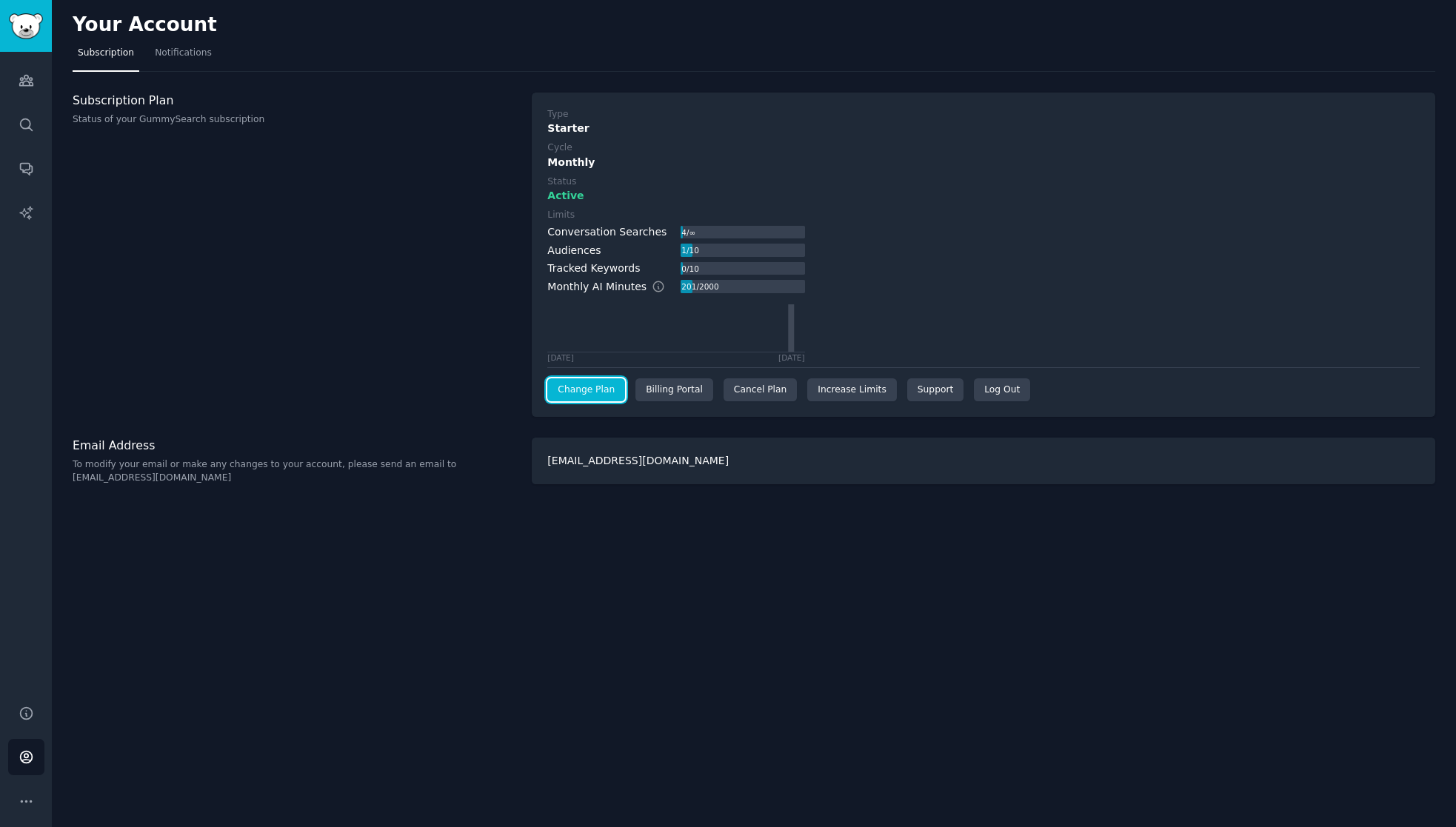
click at [600, 390] on link "Change Plan" at bounding box center [586, 390] width 78 height 23
click at [758, 390] on div "Cancel Plan" at bounding box center [760, 390] width 74 height 23
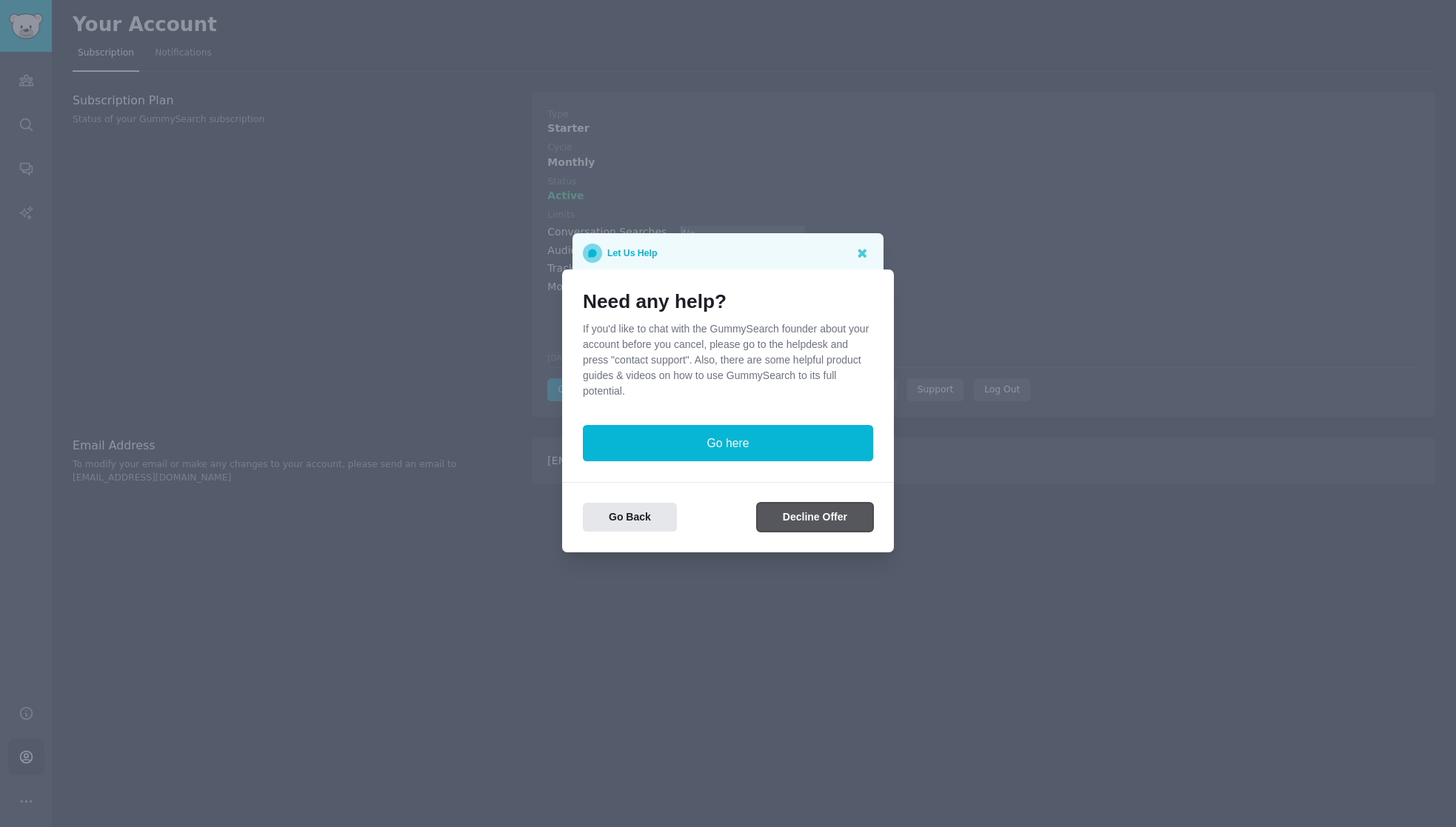
click at [841, 521] on button "Decline Offer" at bounding box center [815, 517] width 116 height 29
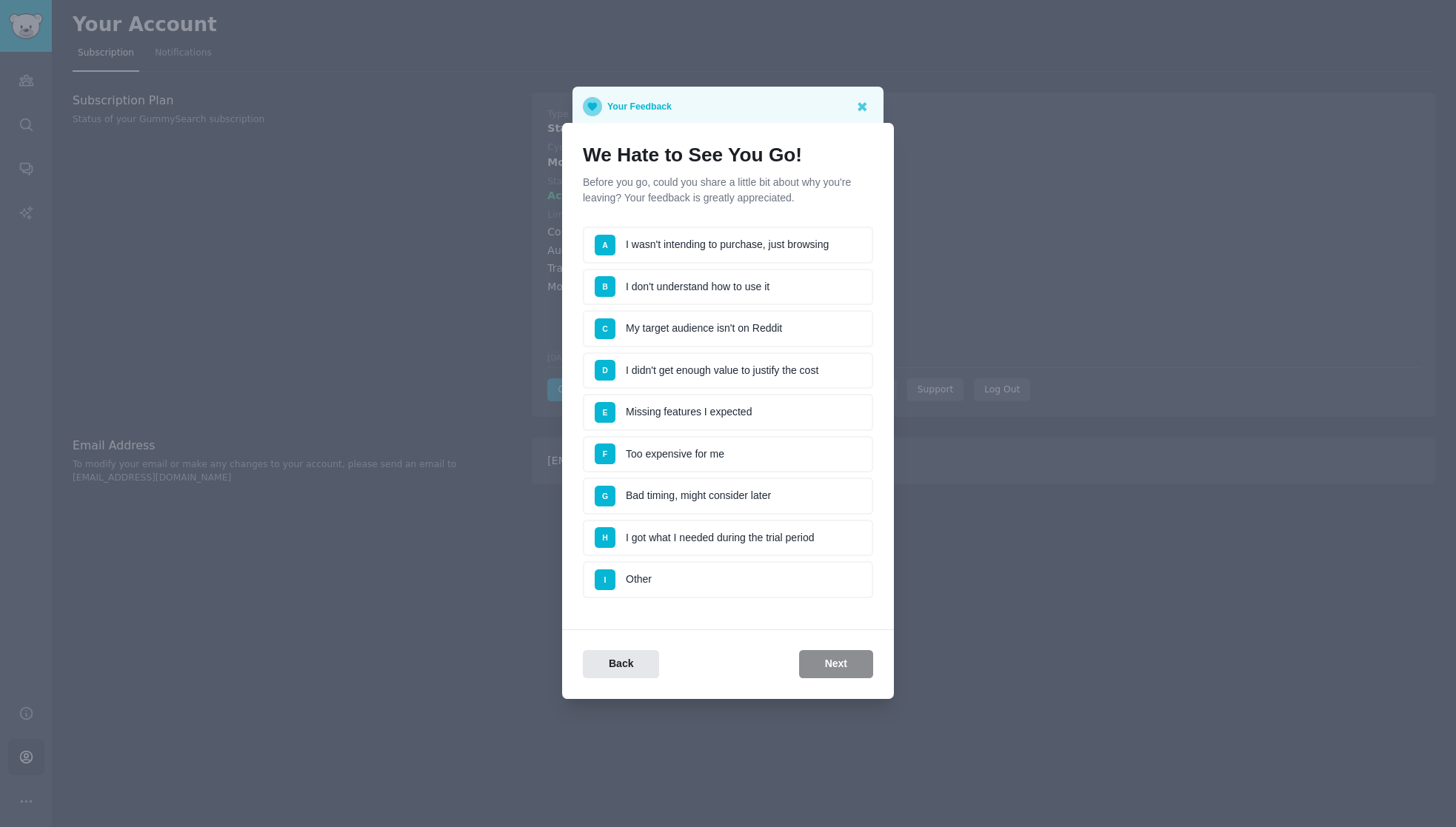
click at [695, 459] on li "F Too expensive for me" at bounding box center [727, 454] width 290 height 37
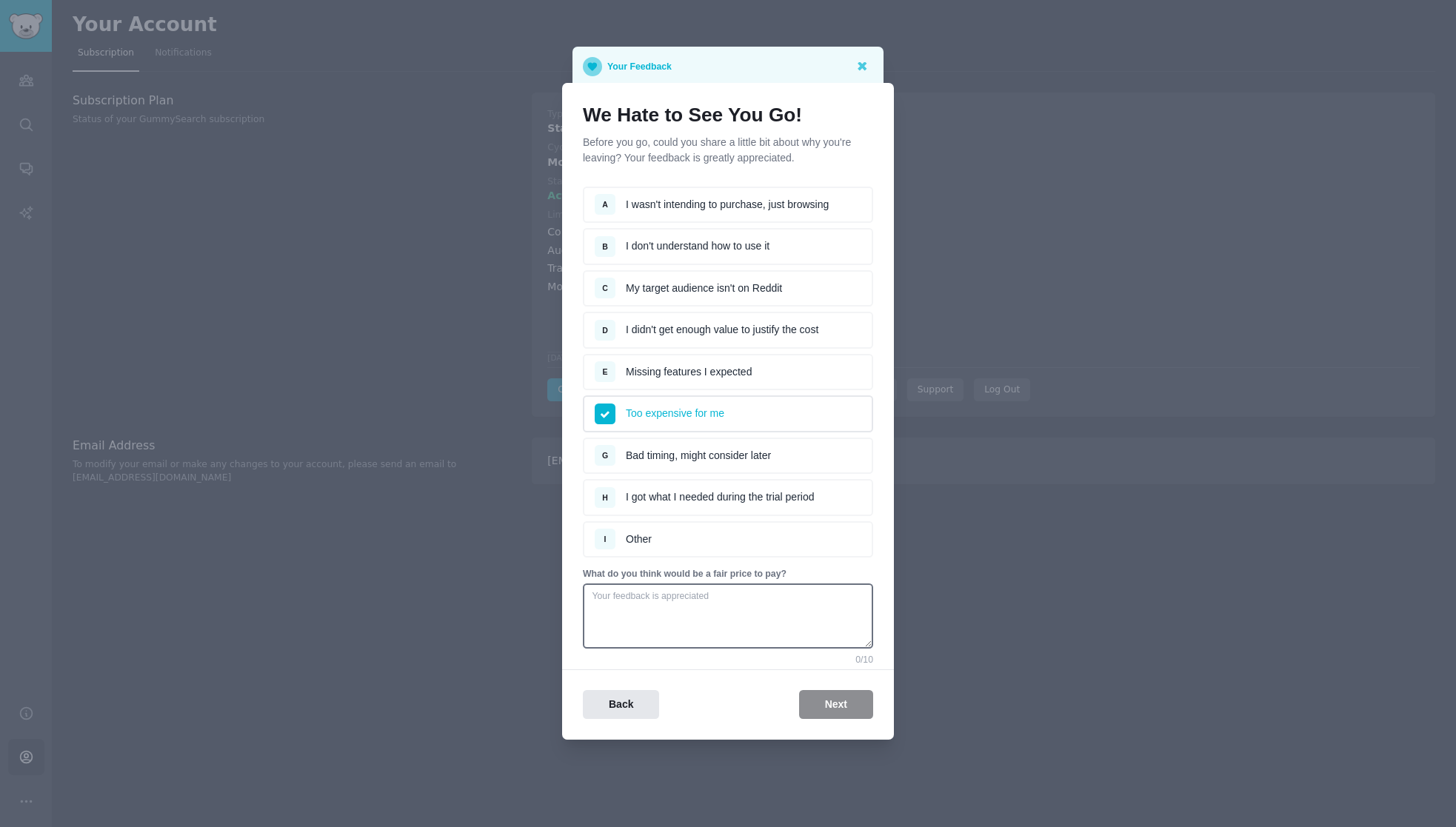
click at [749, 213] on li "A I wasn't intending to purchase, just browsing" at bounding box center [727, 205] width 290 height 37
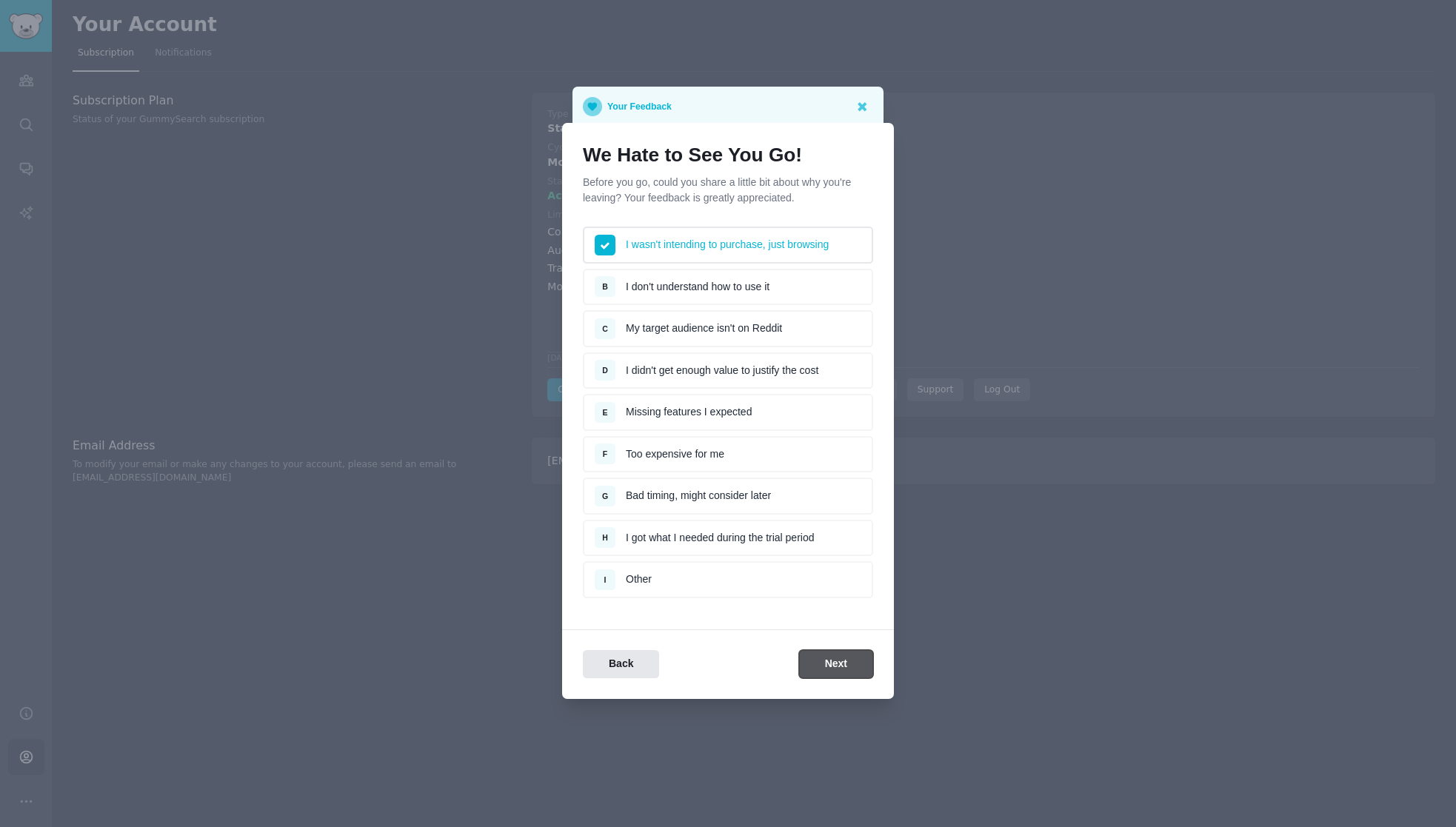
click at [826, 660] on button "Next" at bounding box center [836, 665] width 74 height 29
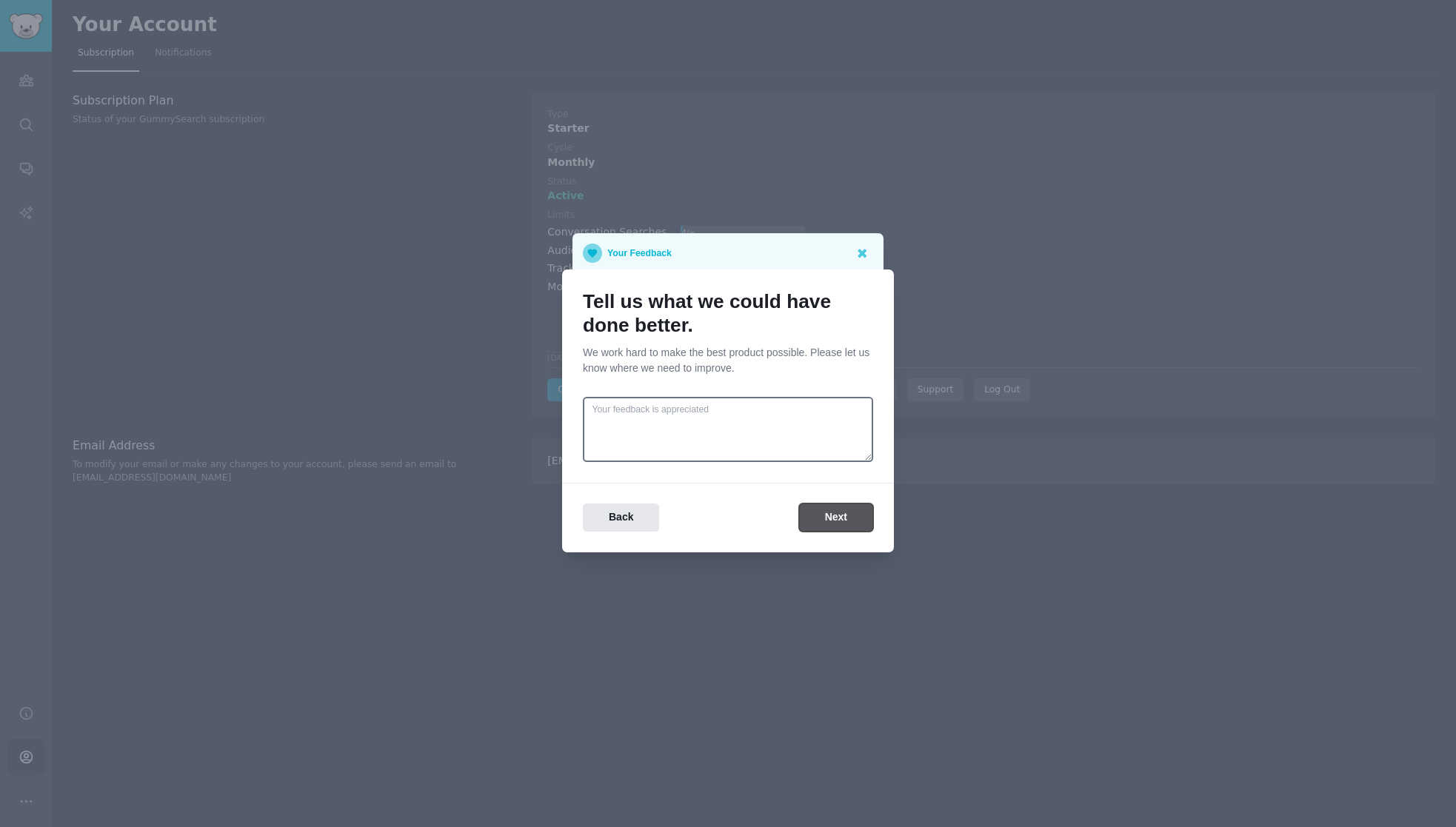
click at [845, 521] on button "Next" at bounding box center [836, 518] width 74 height 29
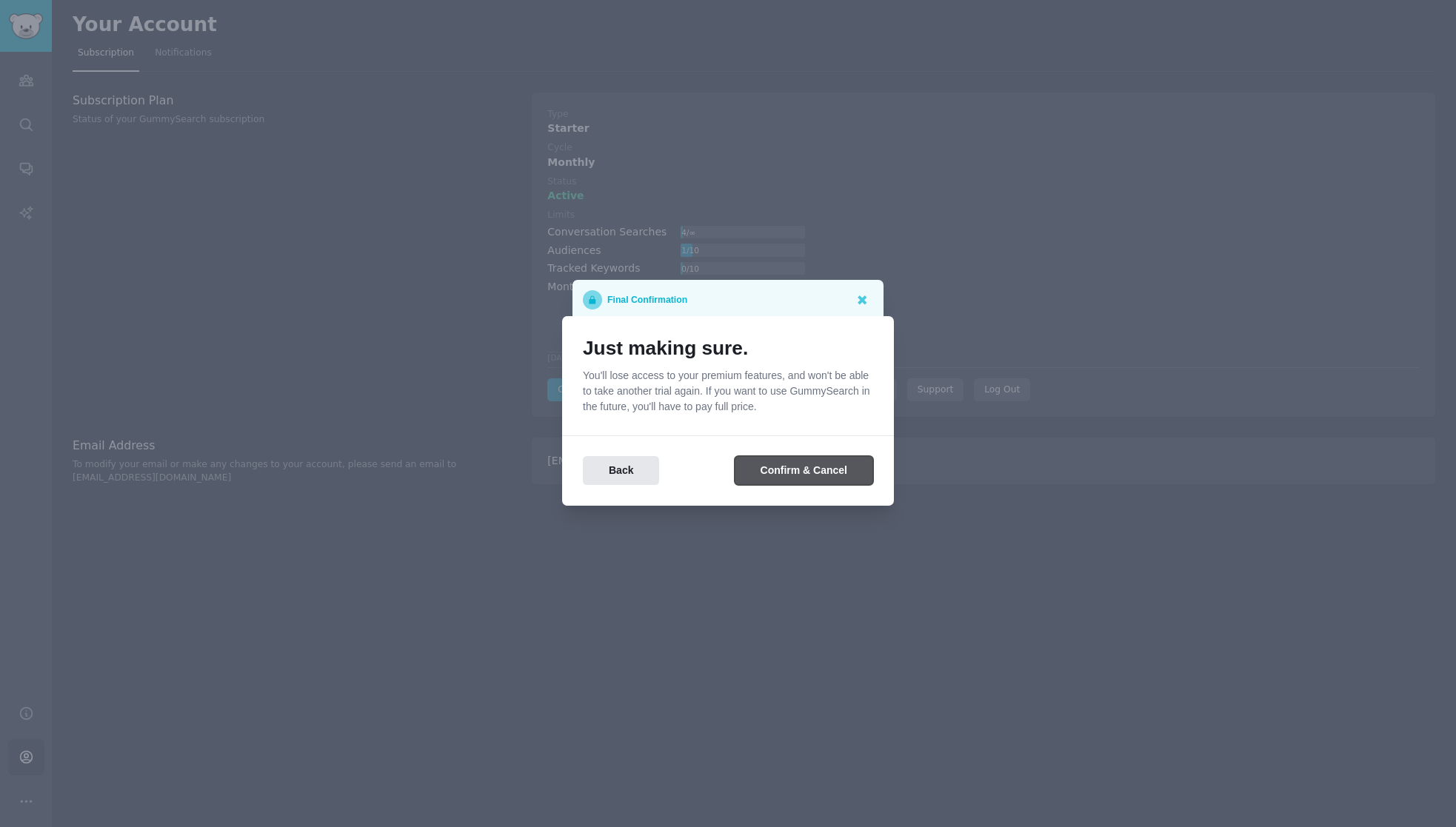
click at [840, 477] on button "Confirm & Cancel" at bounding box center [803, 470] width 138 height 29
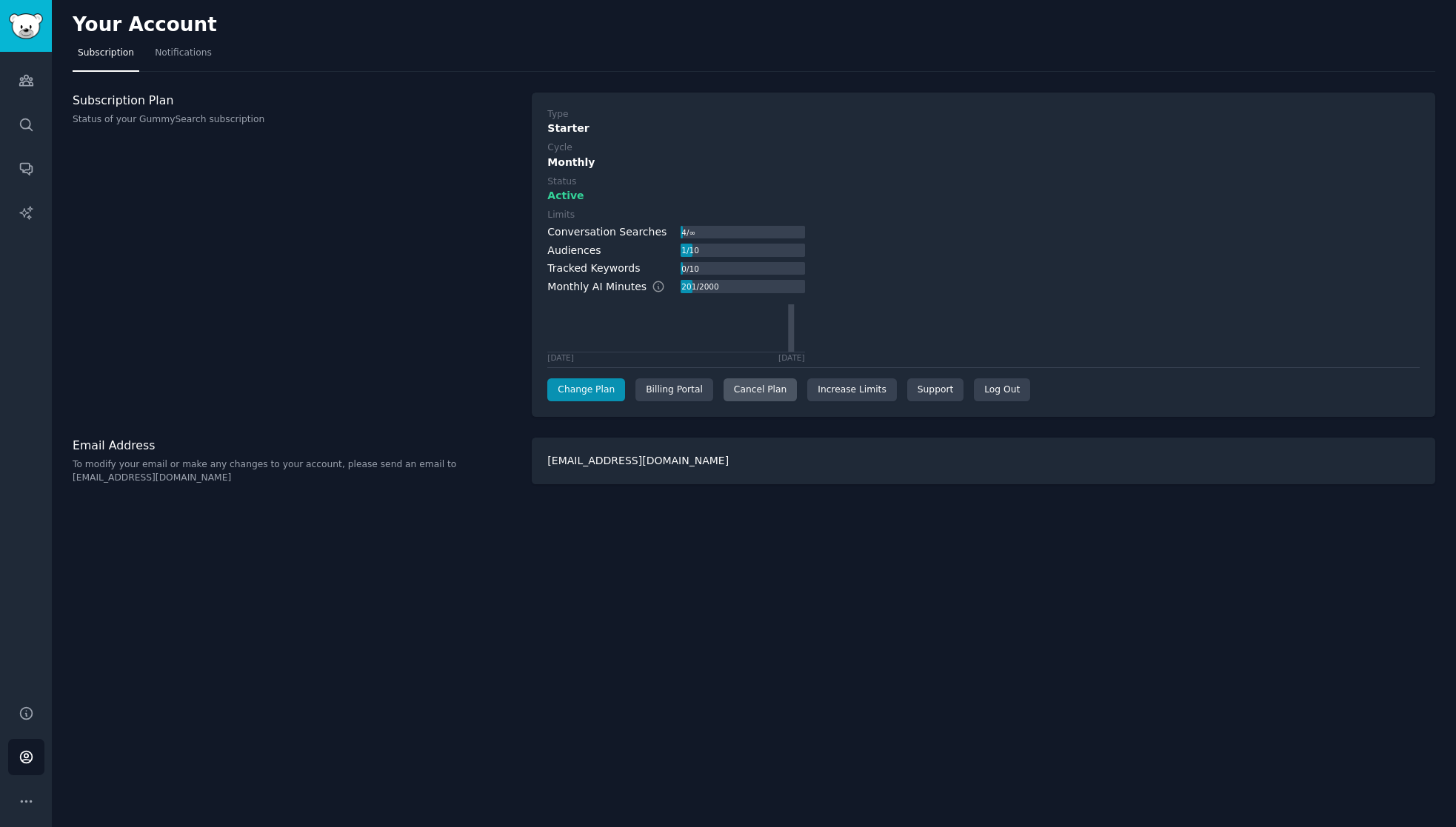
click at [751, 386] on div "Cancel Plan" at bounding box center [760, 390] width 74 height 23
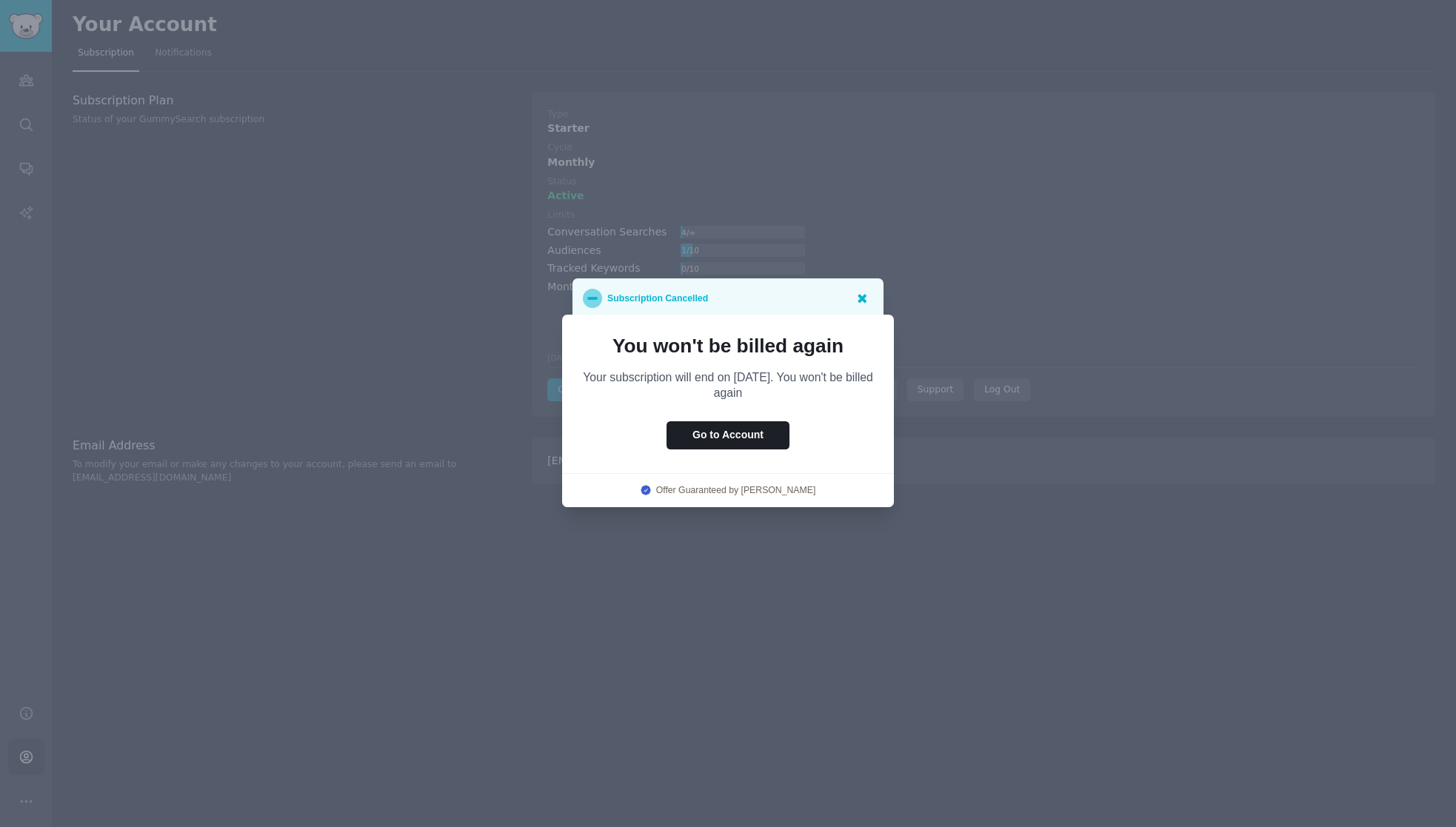
click at [853, 302] on div at bounding box center [861, 297] width 19 height 19
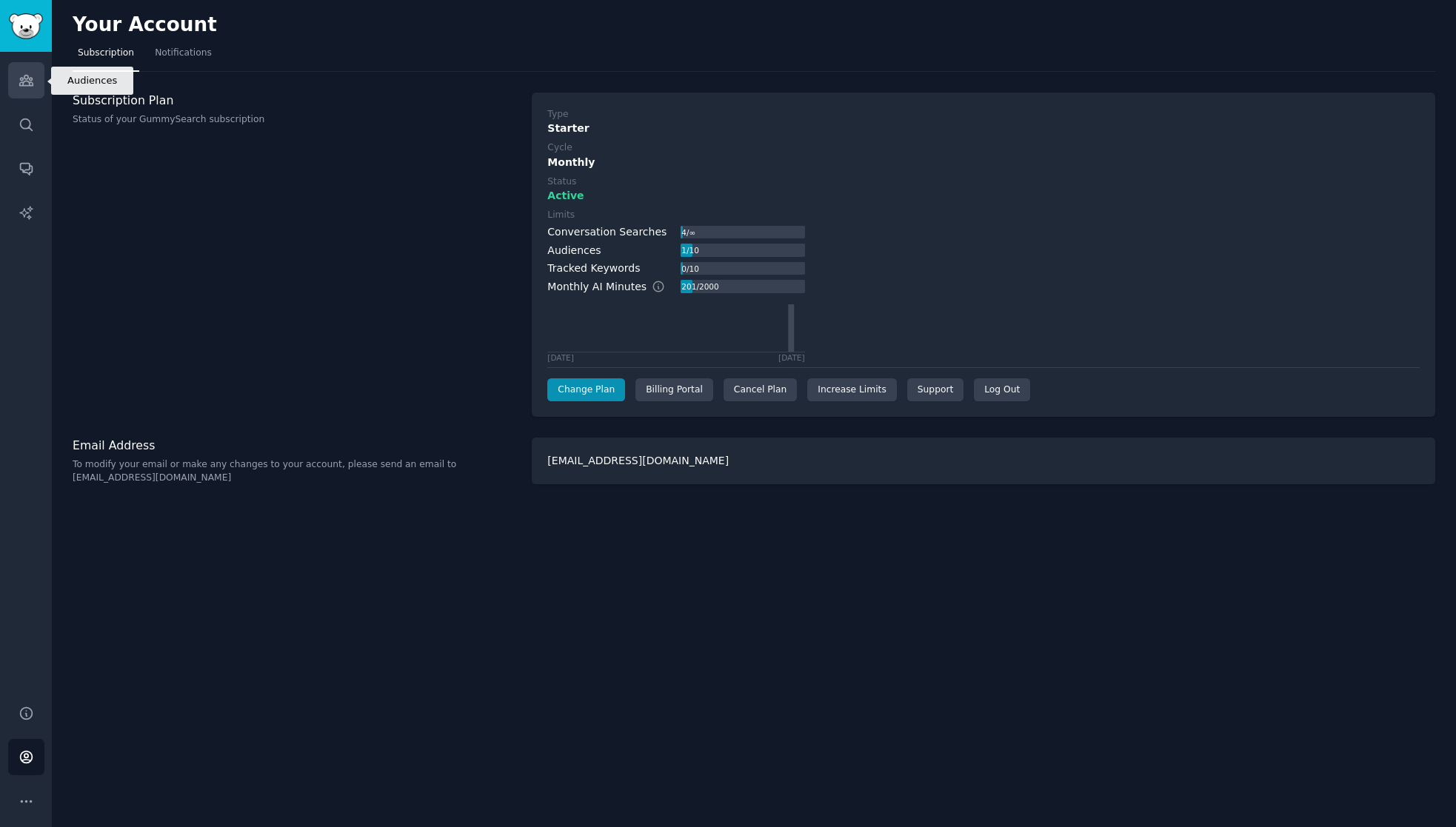
click at [23, 82] on icon "Sidebar" at bounding box center [26, 80] width 13 height 11
